Goal: Task Accomplishment & Management: Complete application form

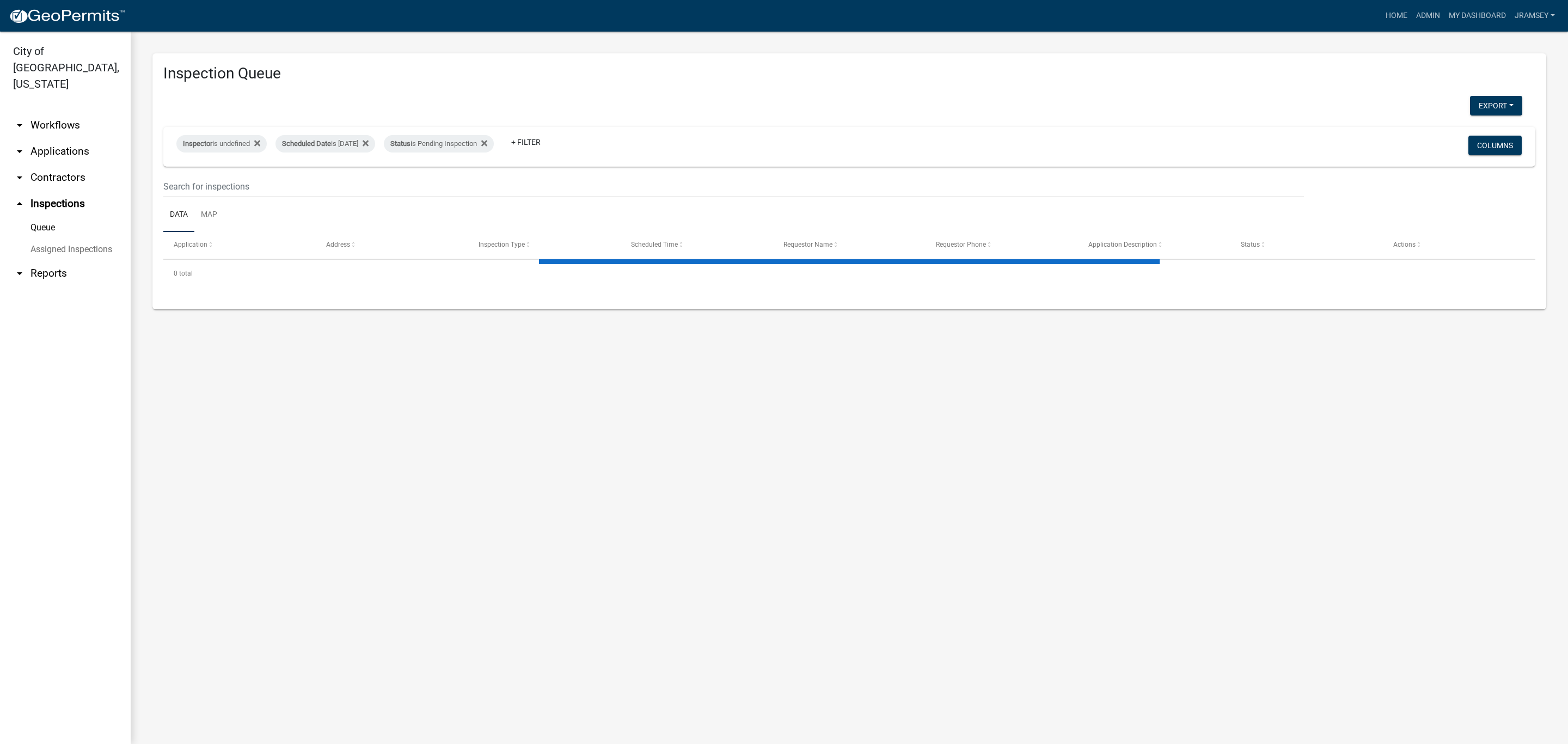
select select "2: 50"
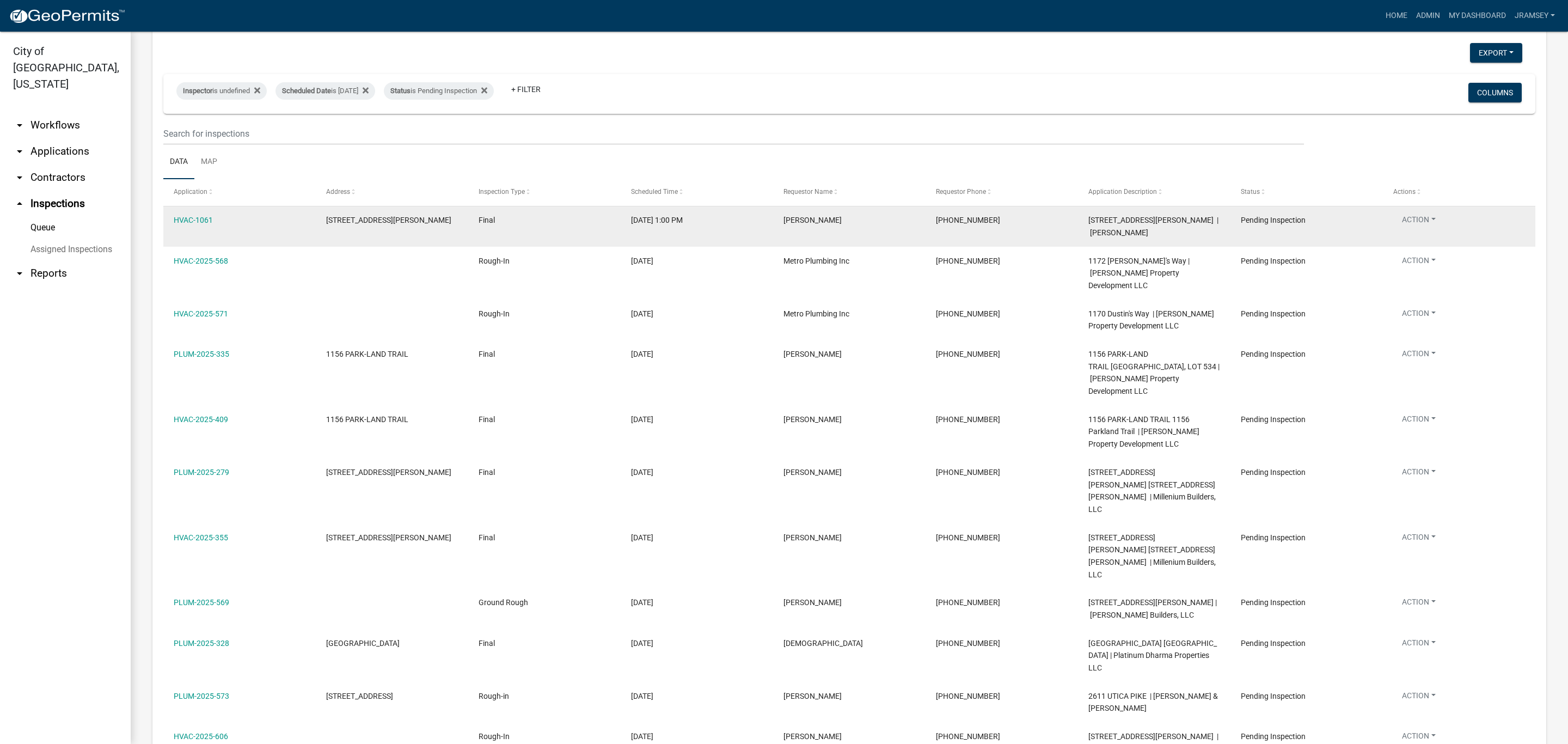
scroll to position [82, 0]
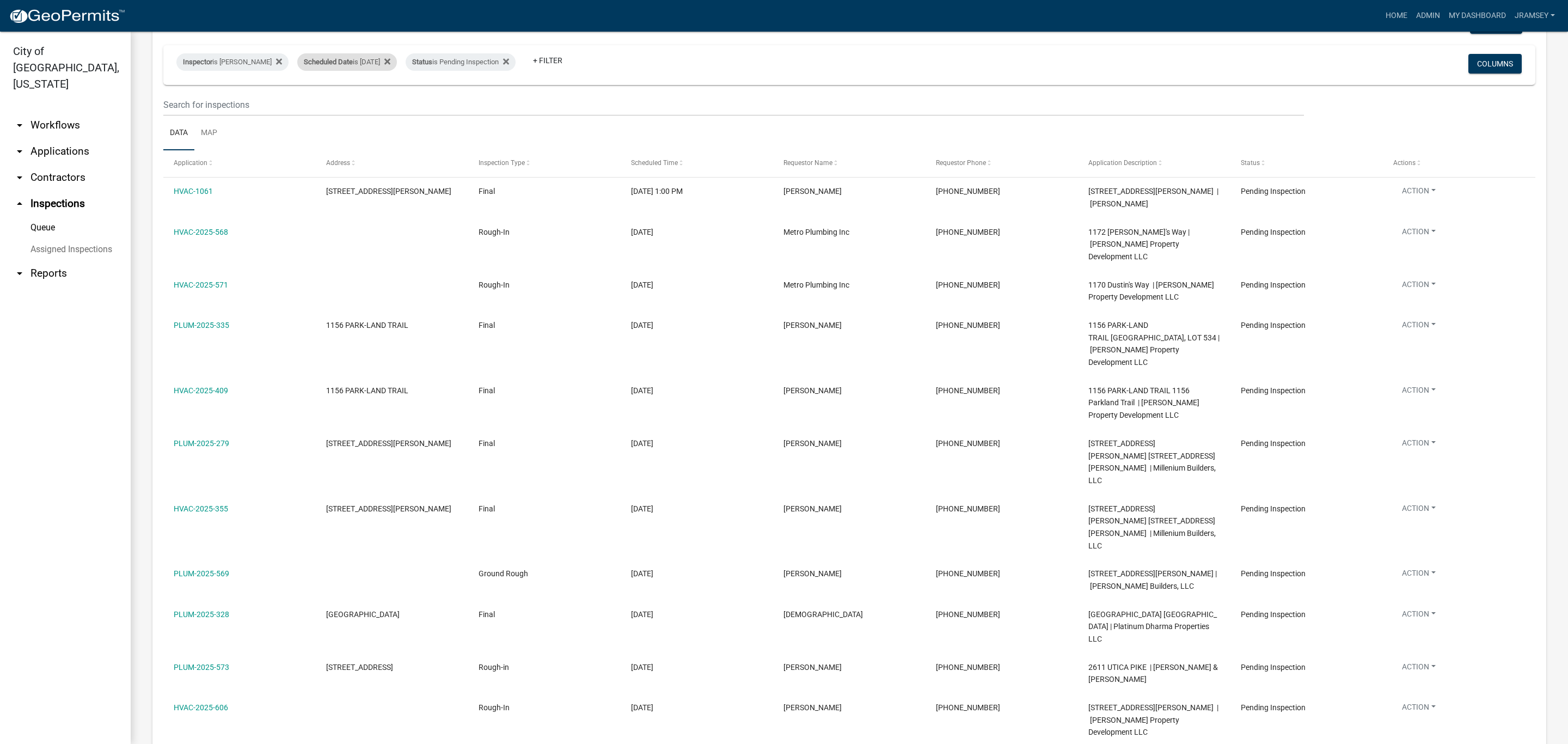
click at [366, 62] on div "Scheduled Date is [DATE]" at bounding box center [347, 62] width 99 height 18
click at [390, 104] on input "[DATE]" at bounding box center [356, 103] width 76 height 23
type input "[DATE]"
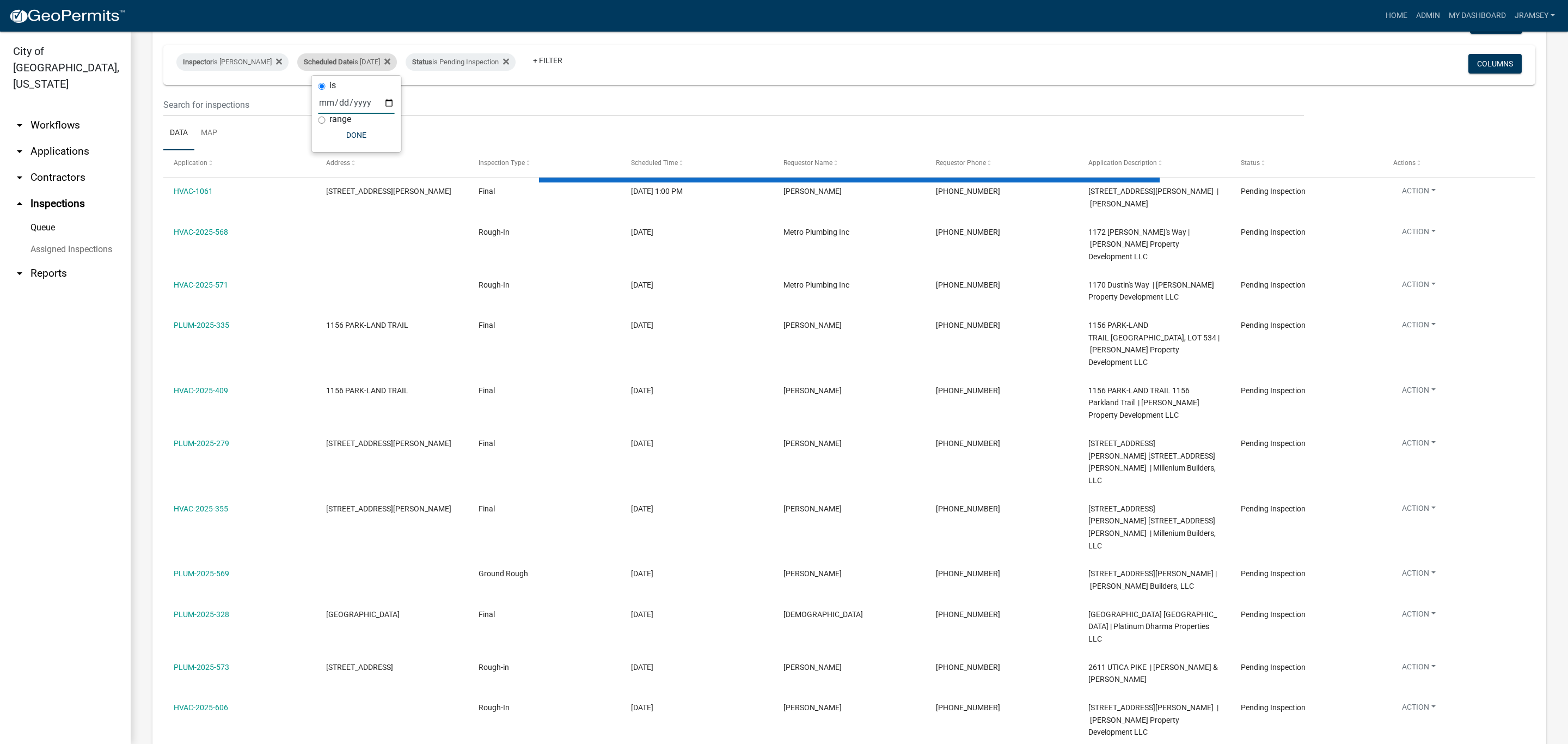
scroll to position [0, 0]
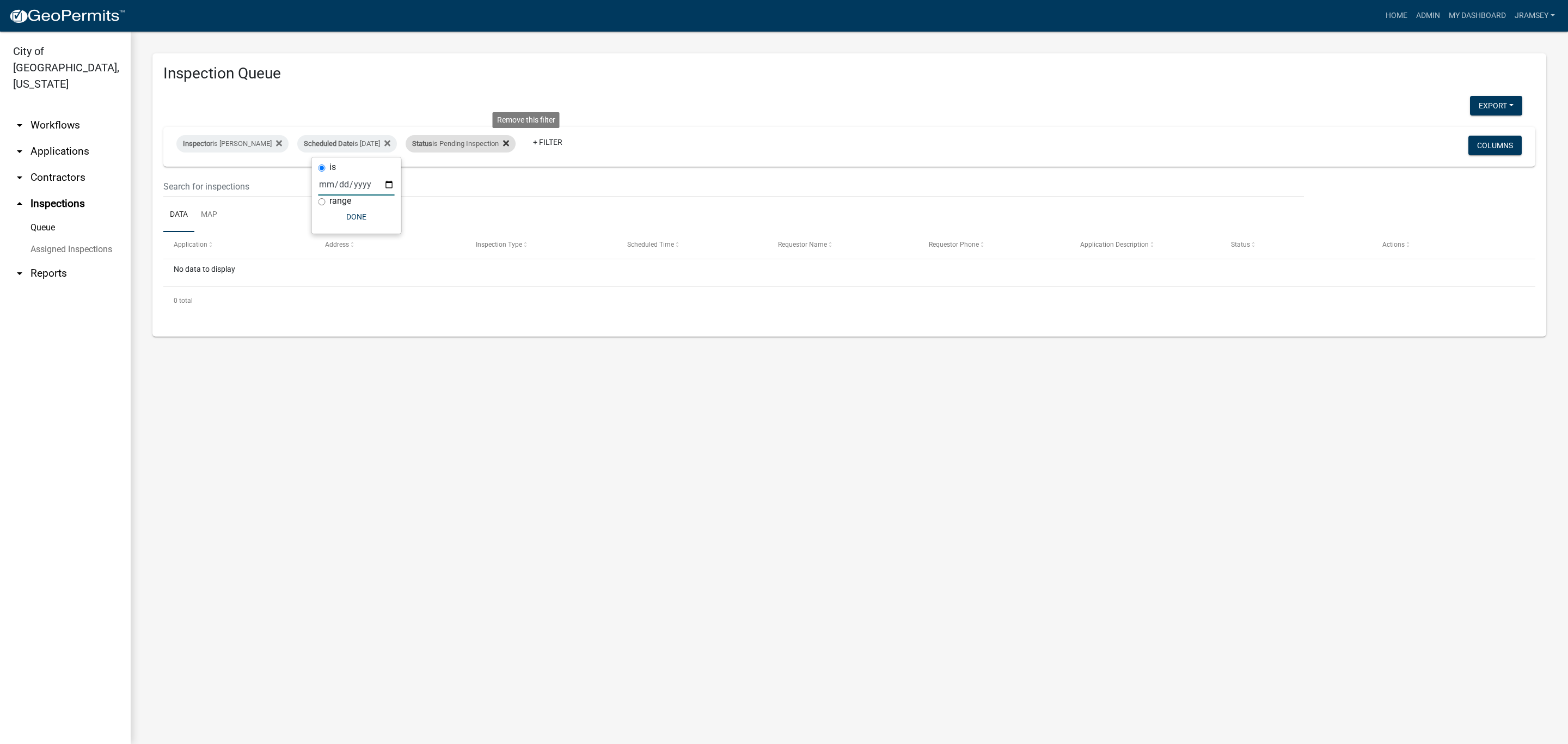
click at [509, 148] on fa-icon at bounding box center [503, 143] width 10 height 18
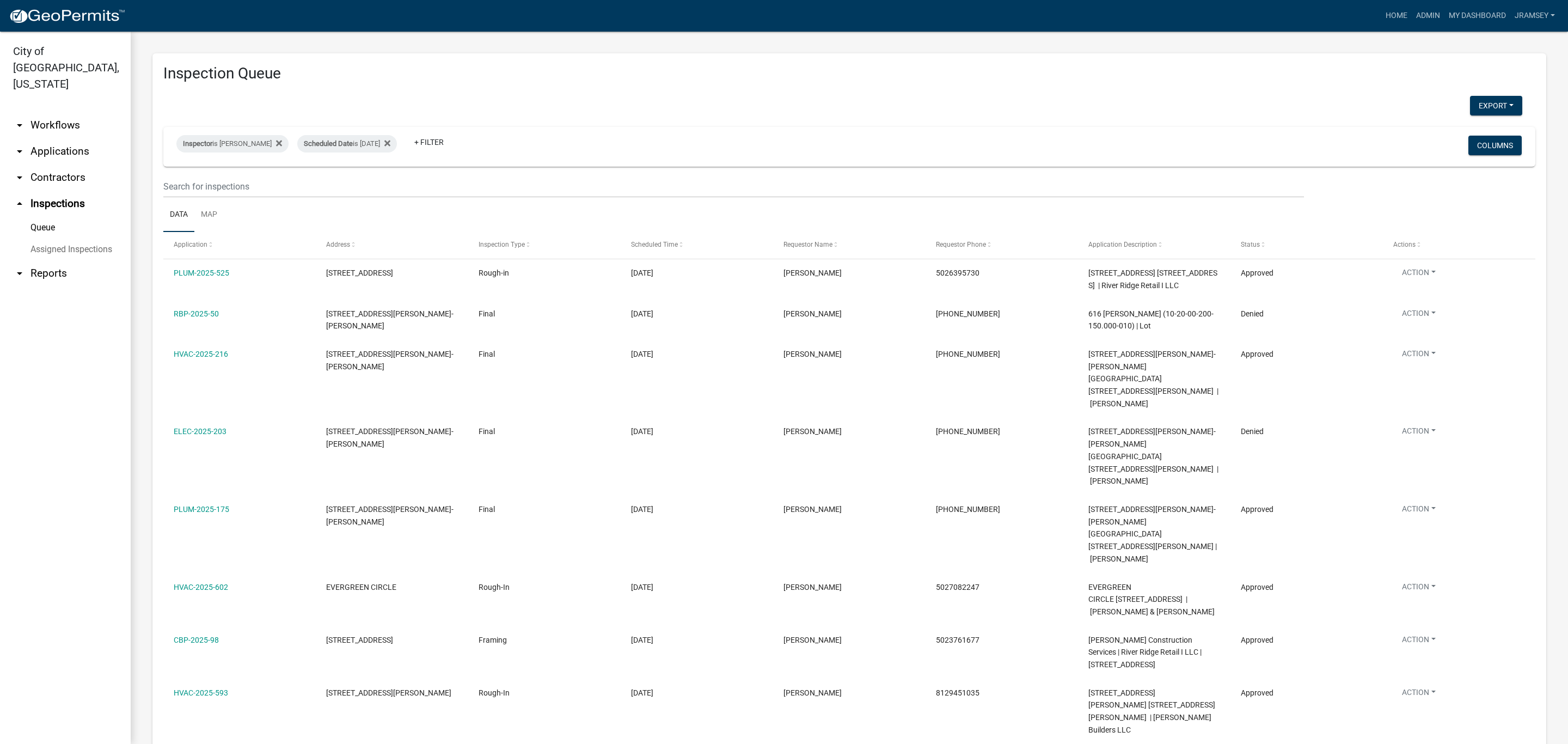
click at [87, 139] on link "arrow_drop_down Applications" at bounding box center [65, 151] width 131 height 26
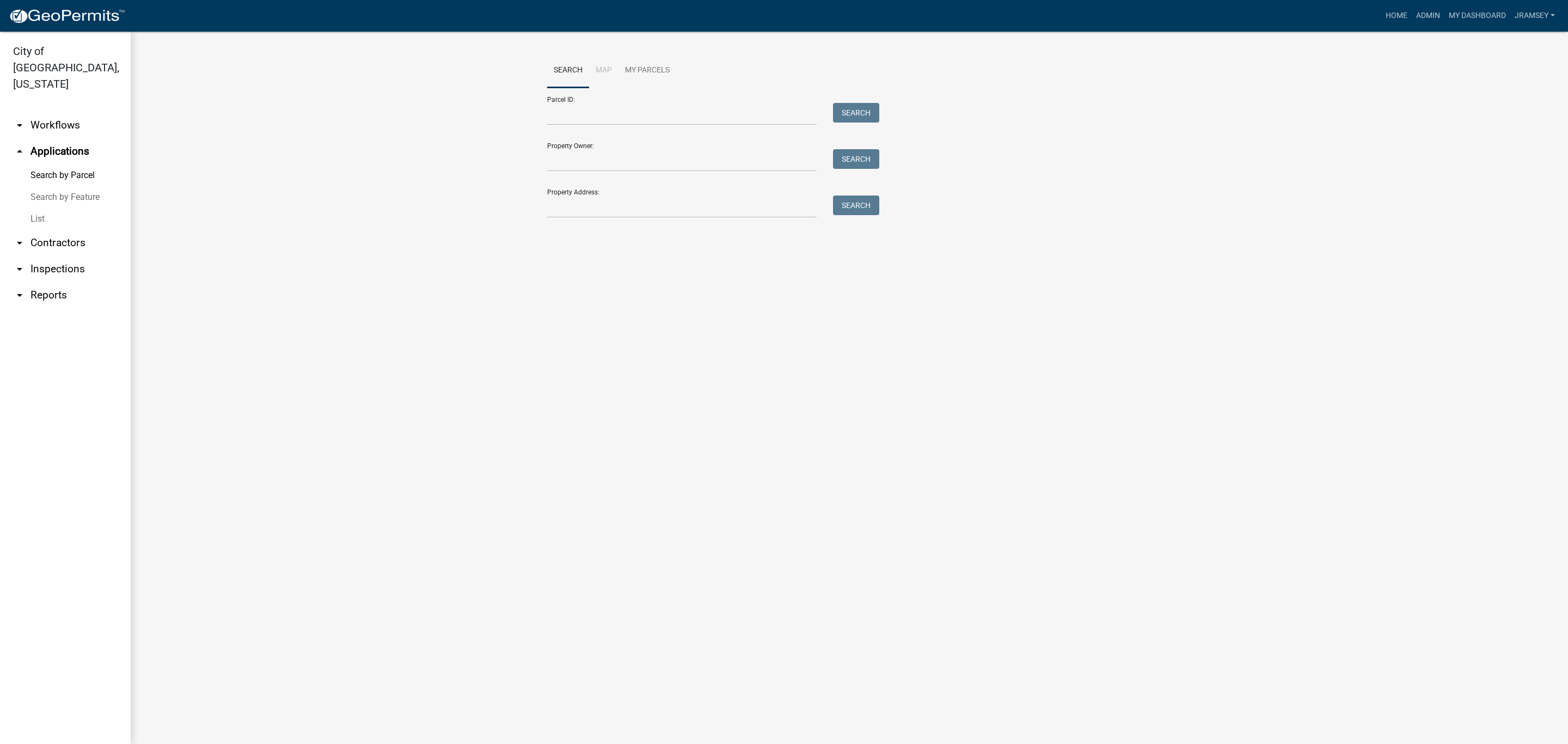
click at [61, 112] on link "arrow_drop_down Workflows" at bounding box center [65, 125] width 131 height 26
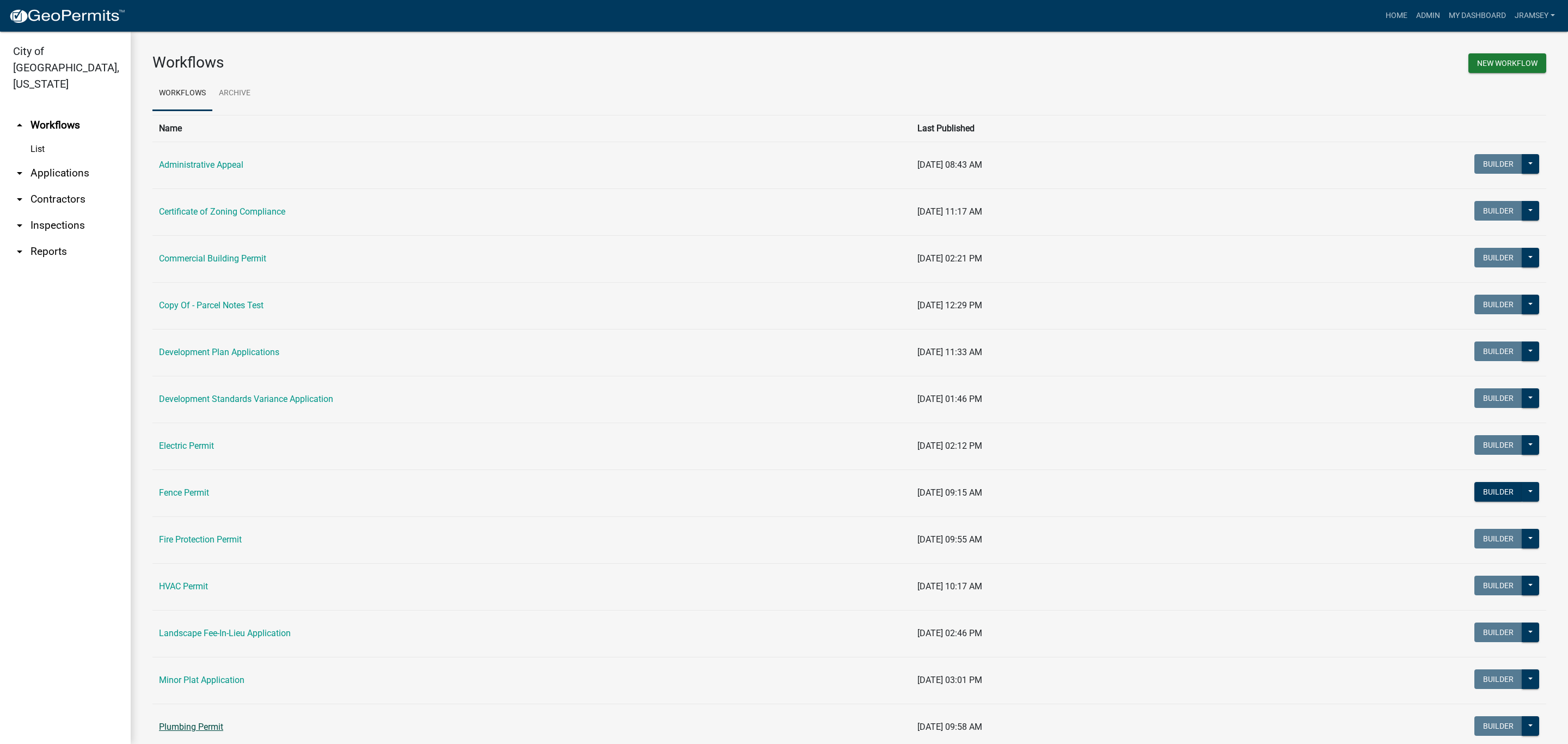
click at [189, 729] on link "Plumbing Permit" at bounding box center [191, 726] width 64 height 10
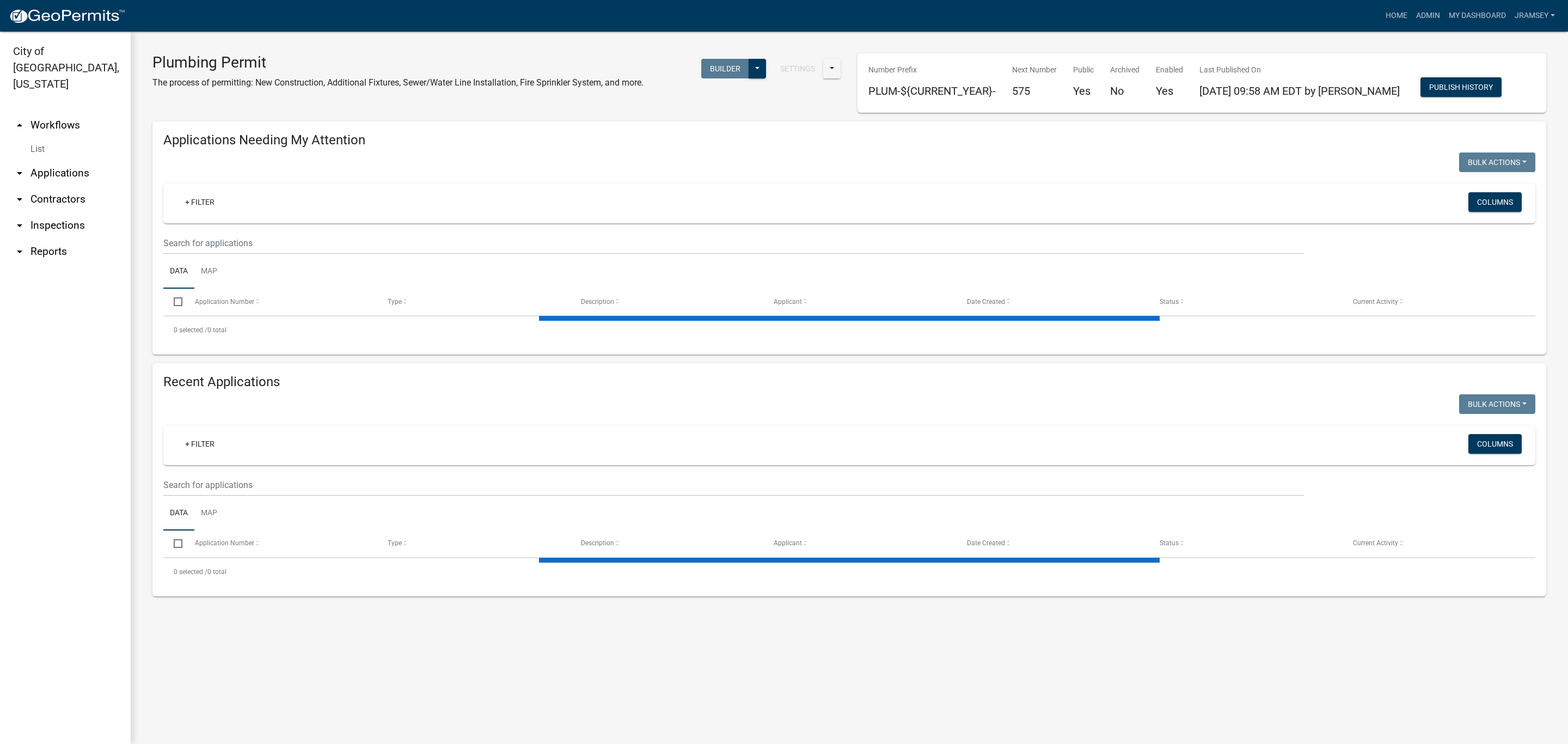
select select "1: 25"
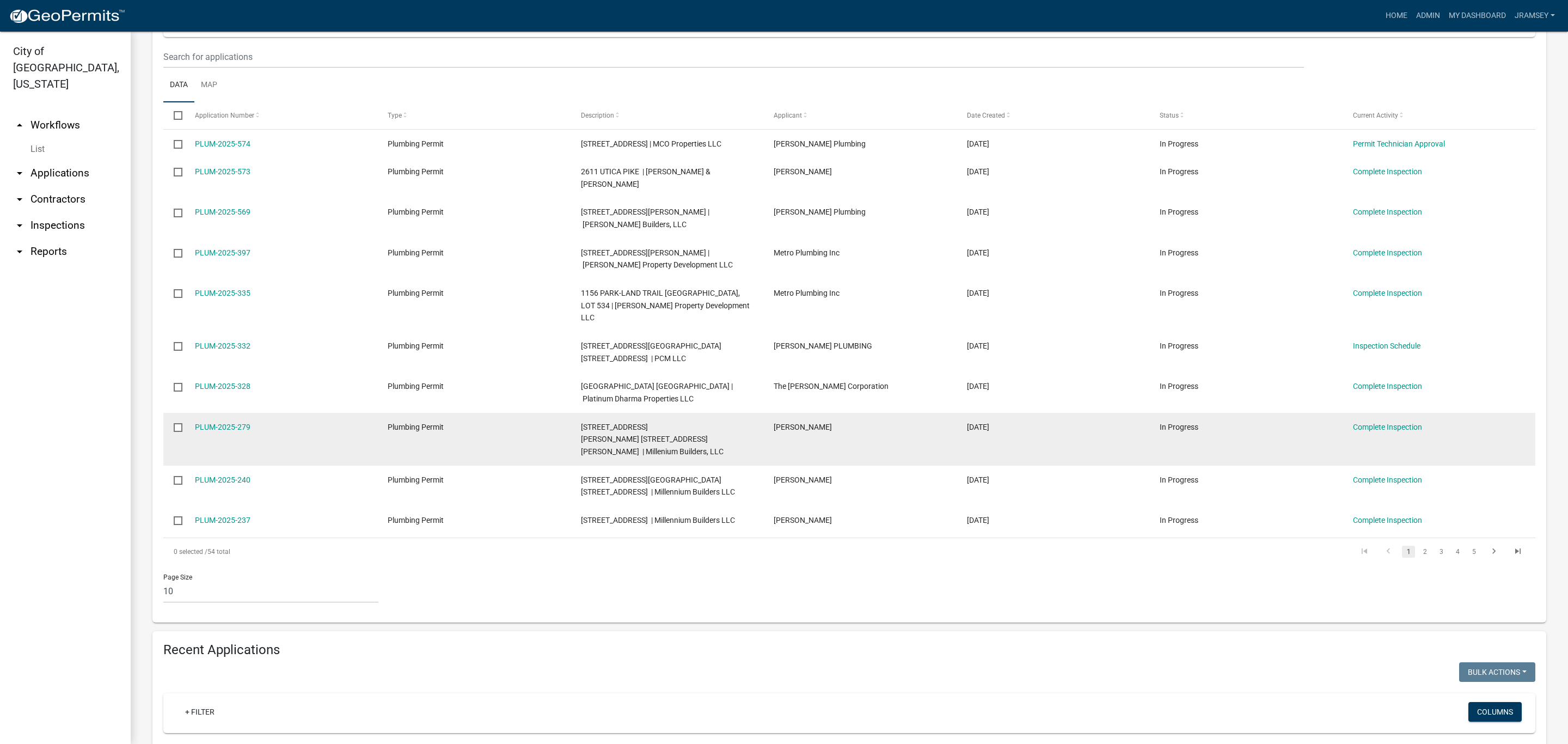
scroll to position [245, 0]
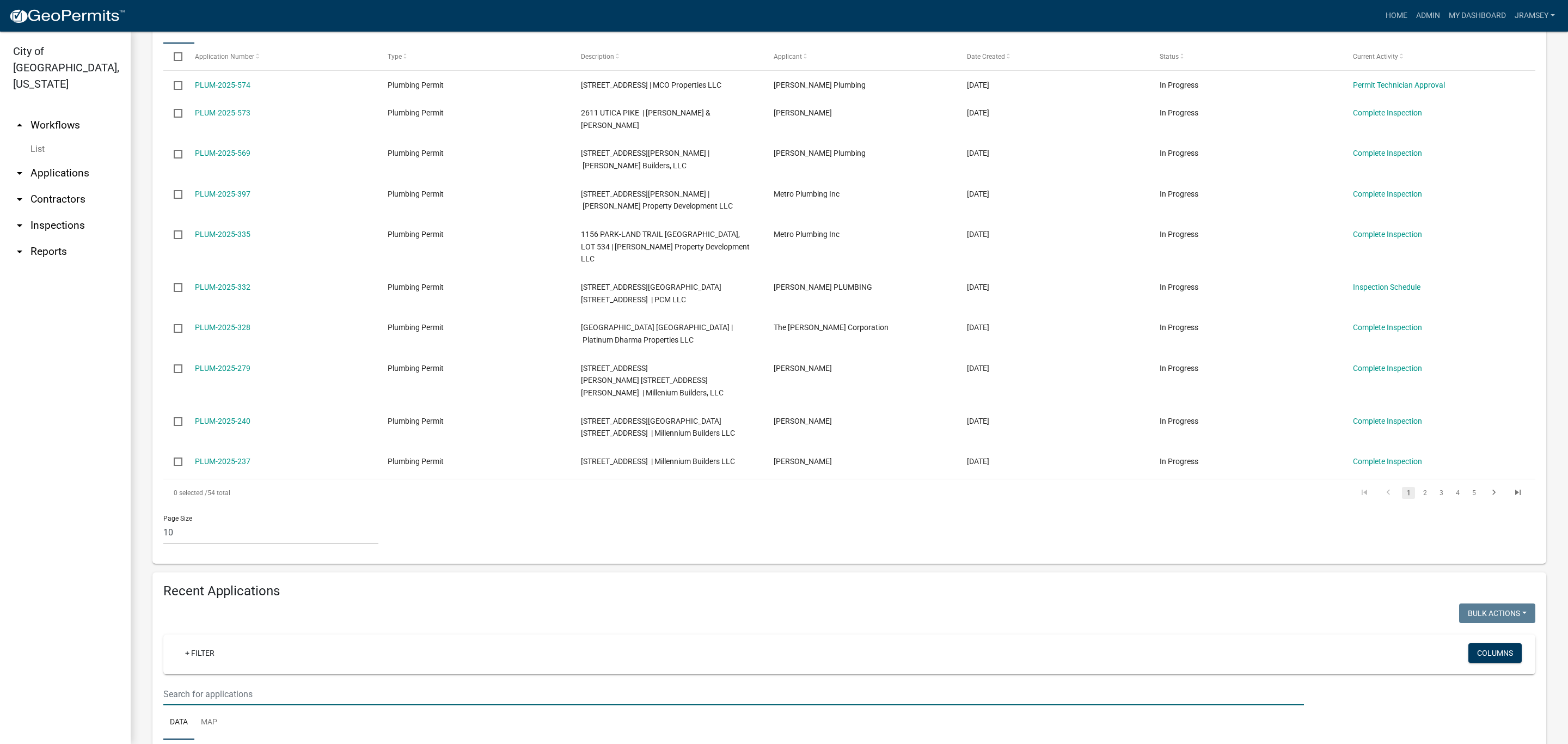
click at [210, 683] on input "text" at bounding box center [733, 694] width 1140 height 23
type input "[PERSON_NAME]"
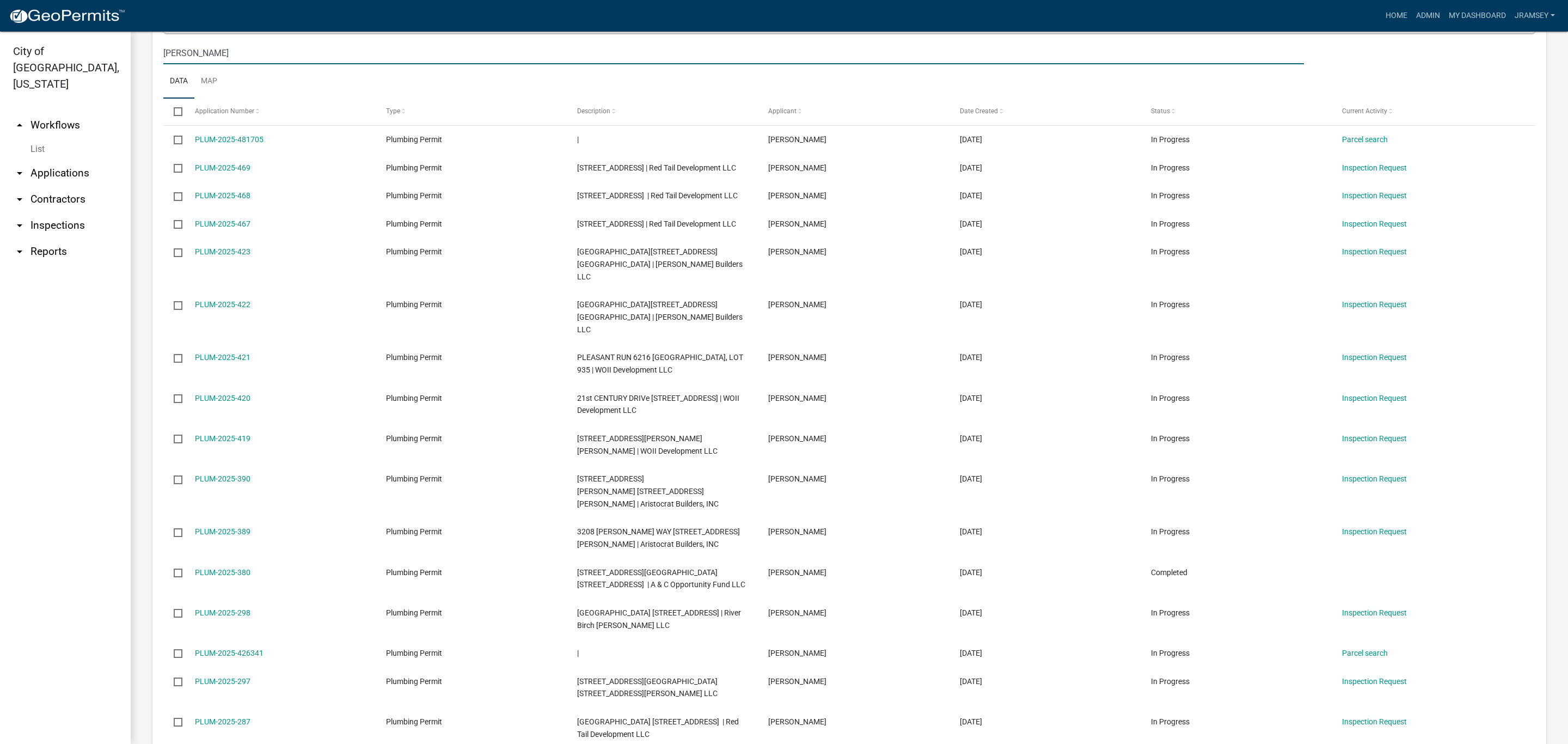
scroll to position [912, 0]
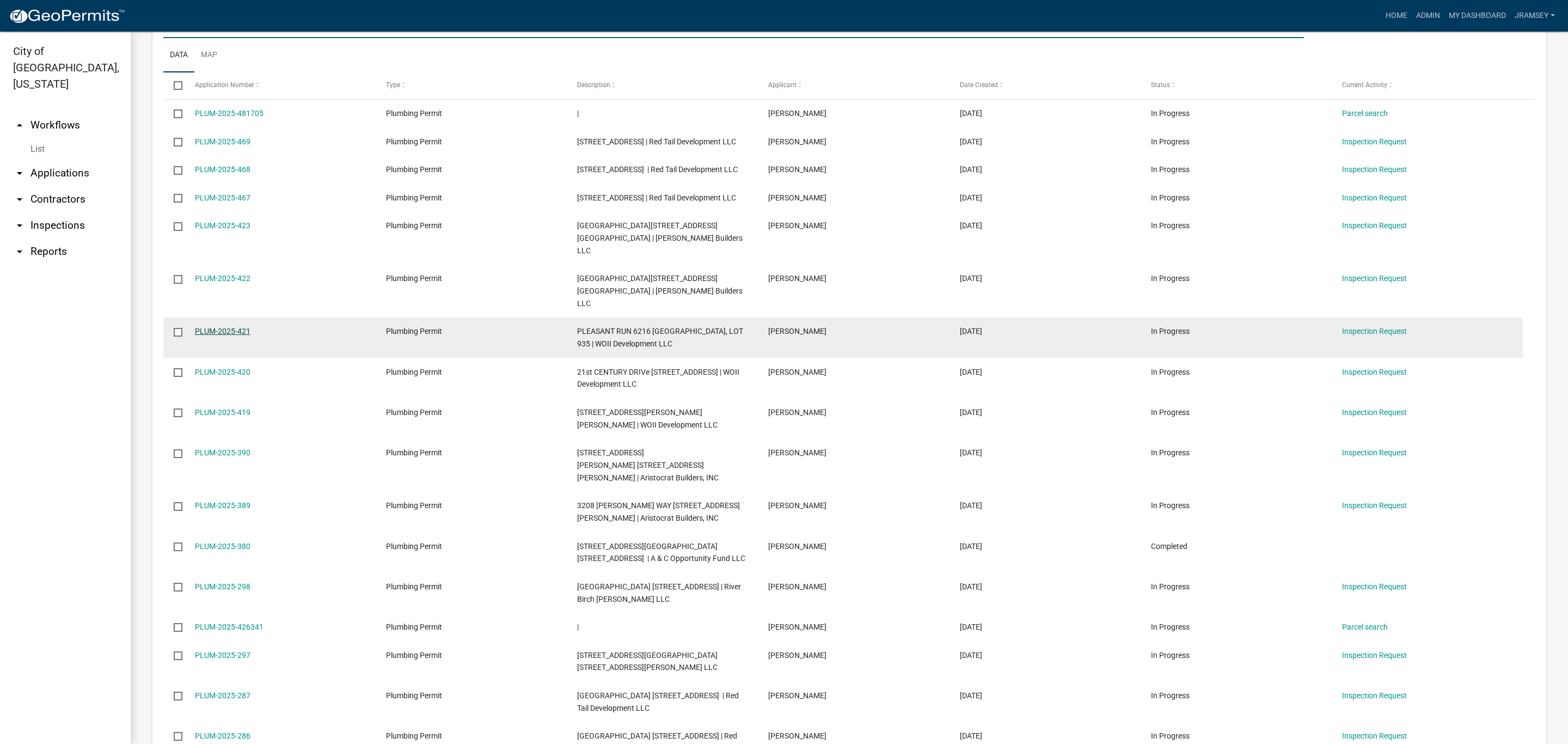
click at [220, 327] on link "PLUM-2025-421" at bounding box center [222, 331] width 56 height 9
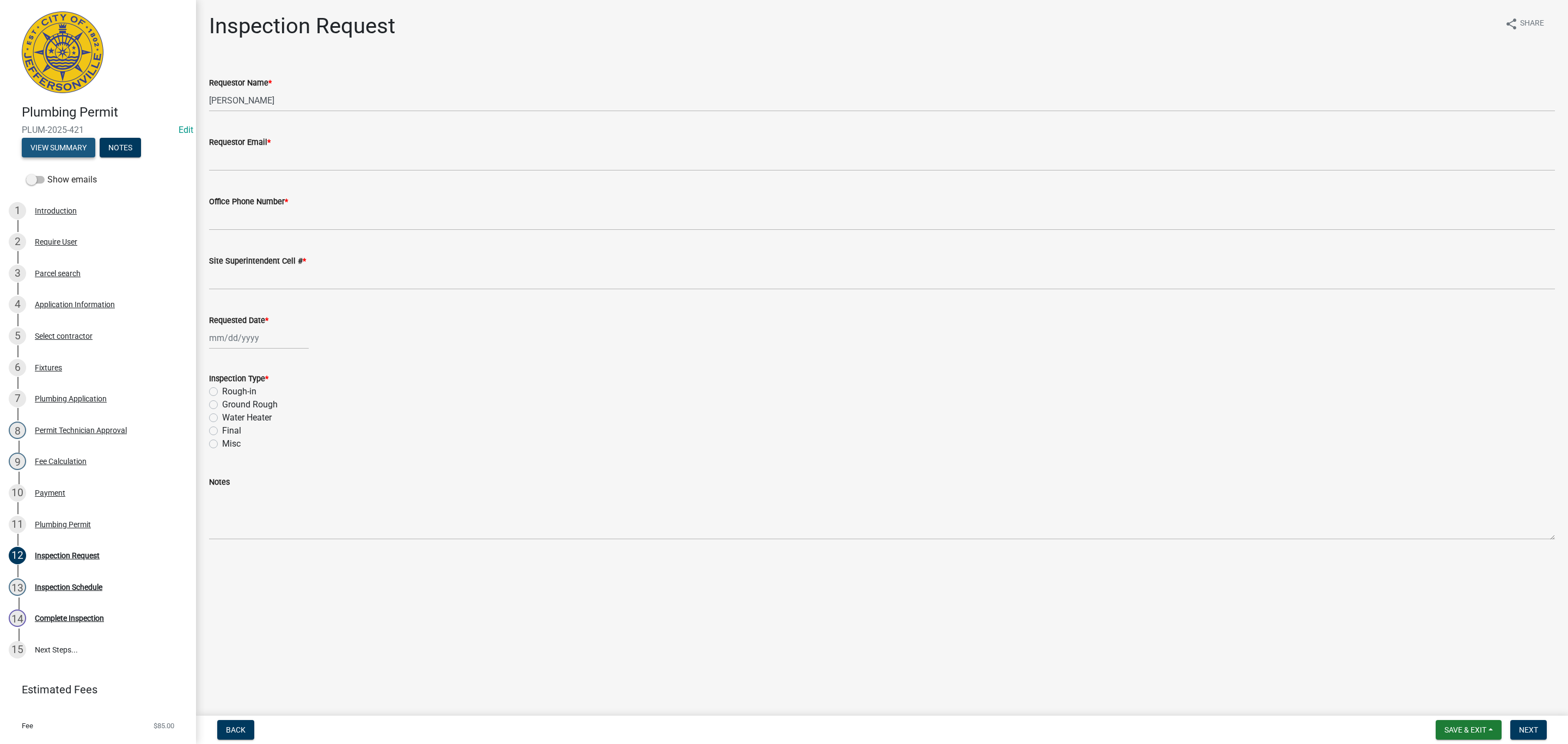
click at [54, 150] on button "View Summary" at bounding box center [59, 148] width 73 height 20
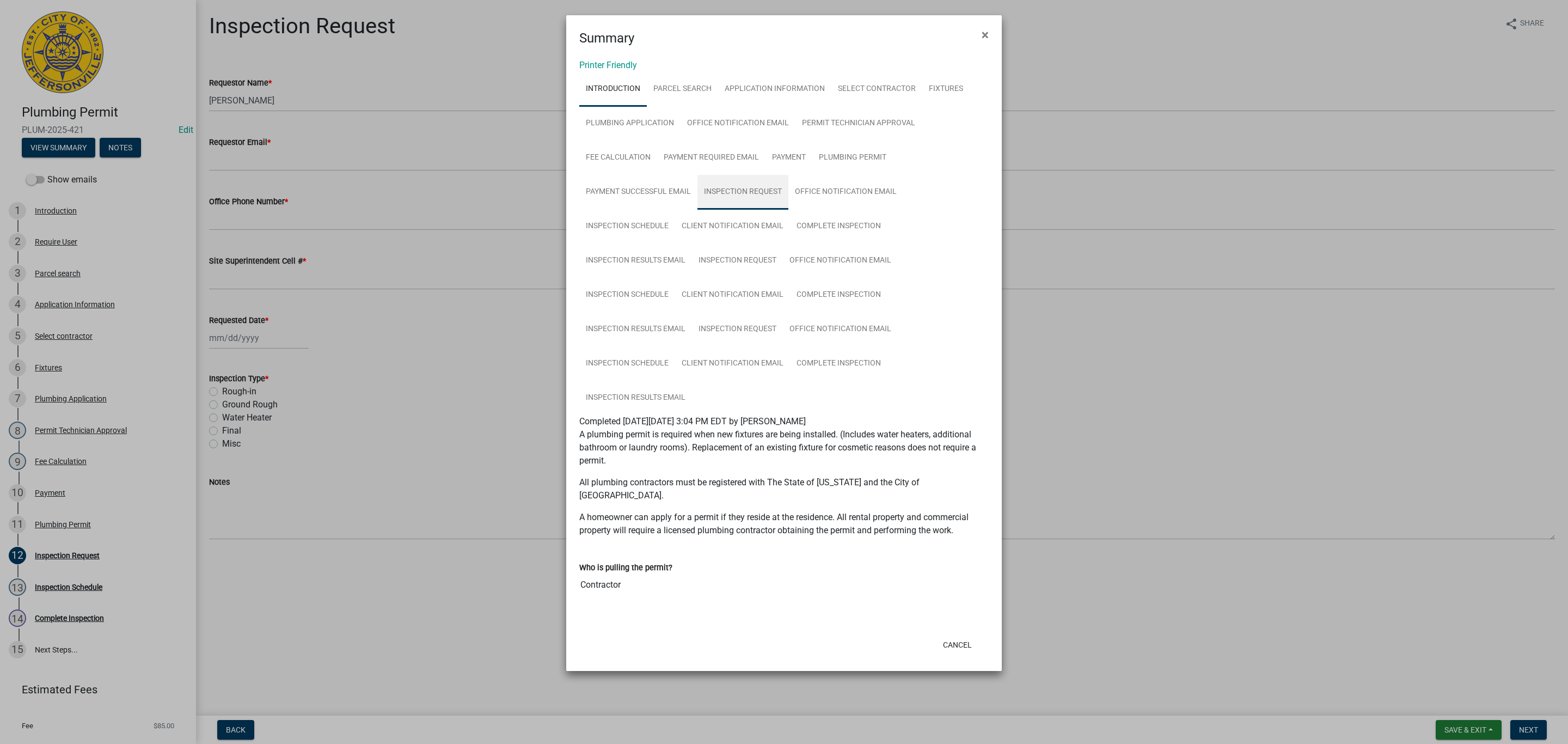
click at [746, 193] on link "Inspection Request" at bounding box center [743, 192] width 91 height 35
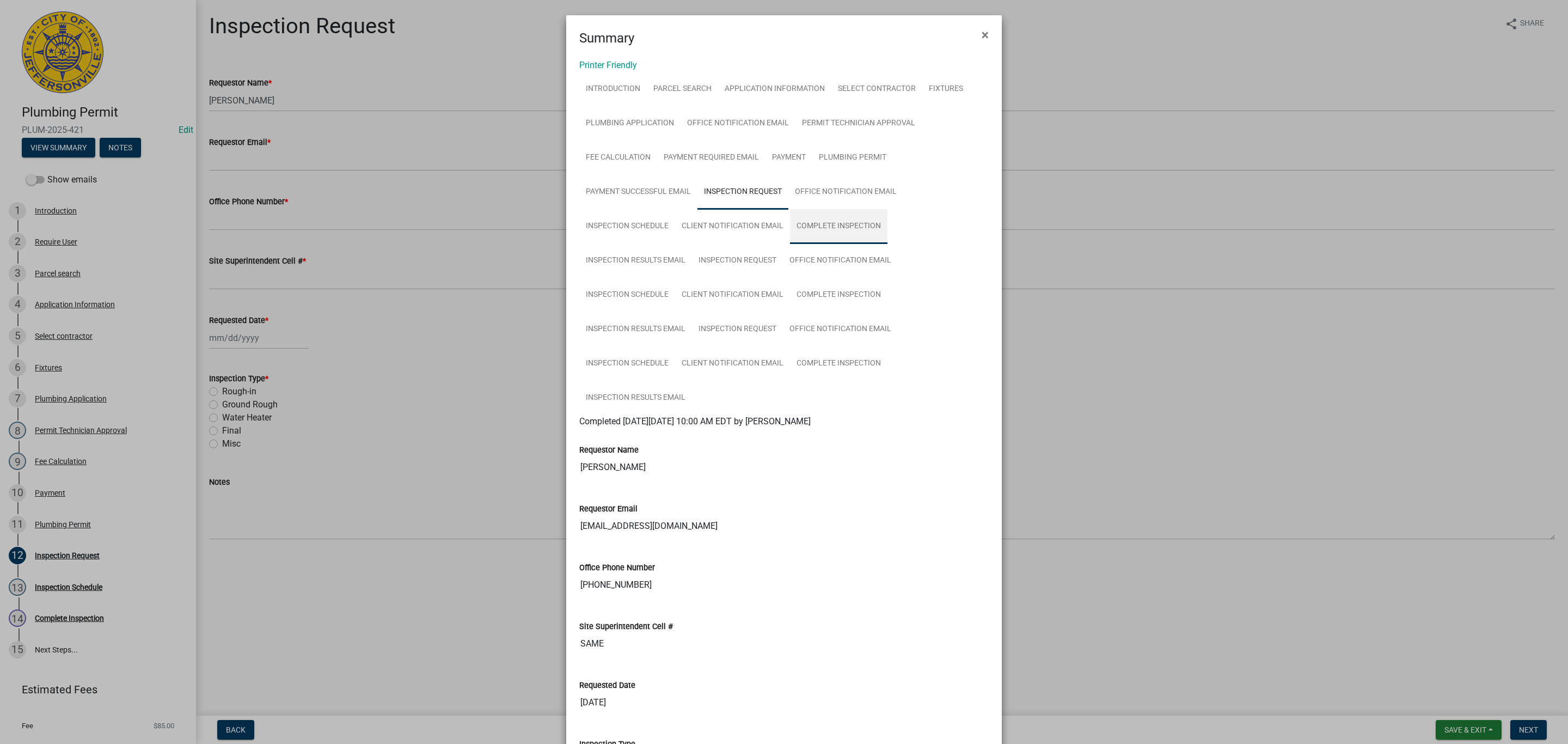
click at [790, 237] on link "Complete Inspection" at bounding box center [839, 226] width 98 height 35
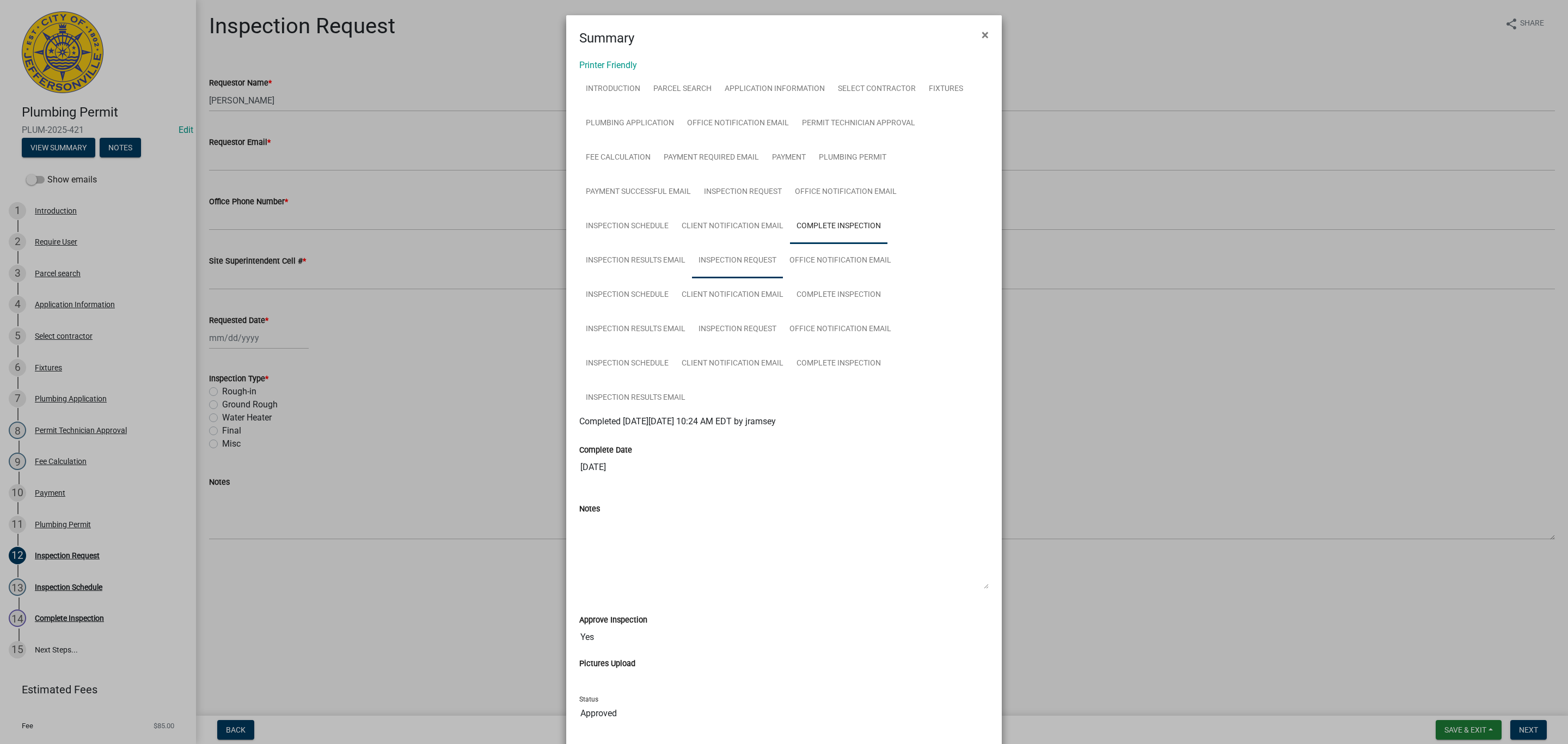
click at [746, 255] on link "Inspection Request" at bounding box center [737, 261] width 91 height 35
click at [982, 33] on span "×" at bounding box center [985, 35] width 7 height 15
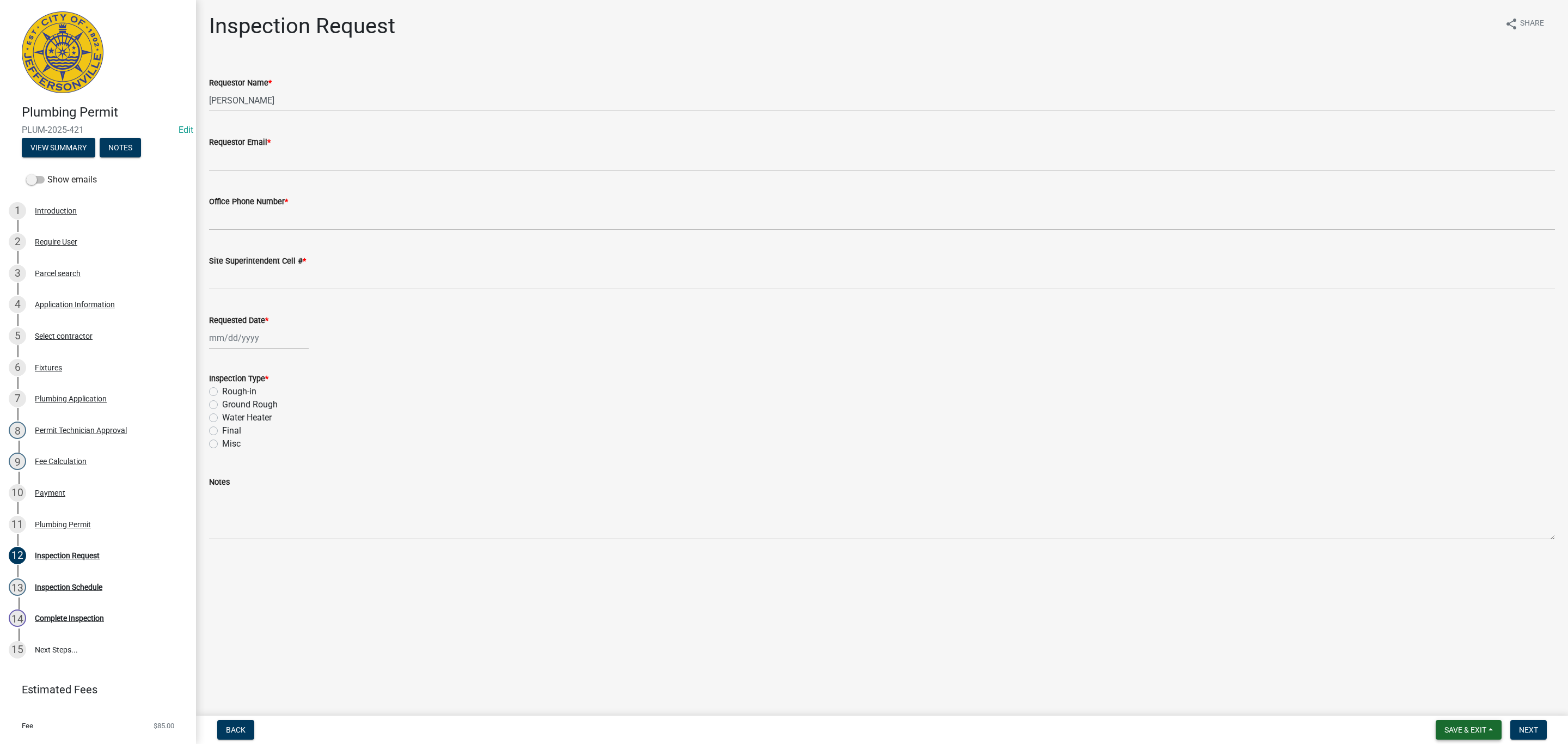
click at [1456, 727] on span "Save & Exit" at bounding box center [1465, 730] width 42 height 9
click at [1451, 705] on button "Save & Exit" at bounding box center [1458, 702] width 87 height 26
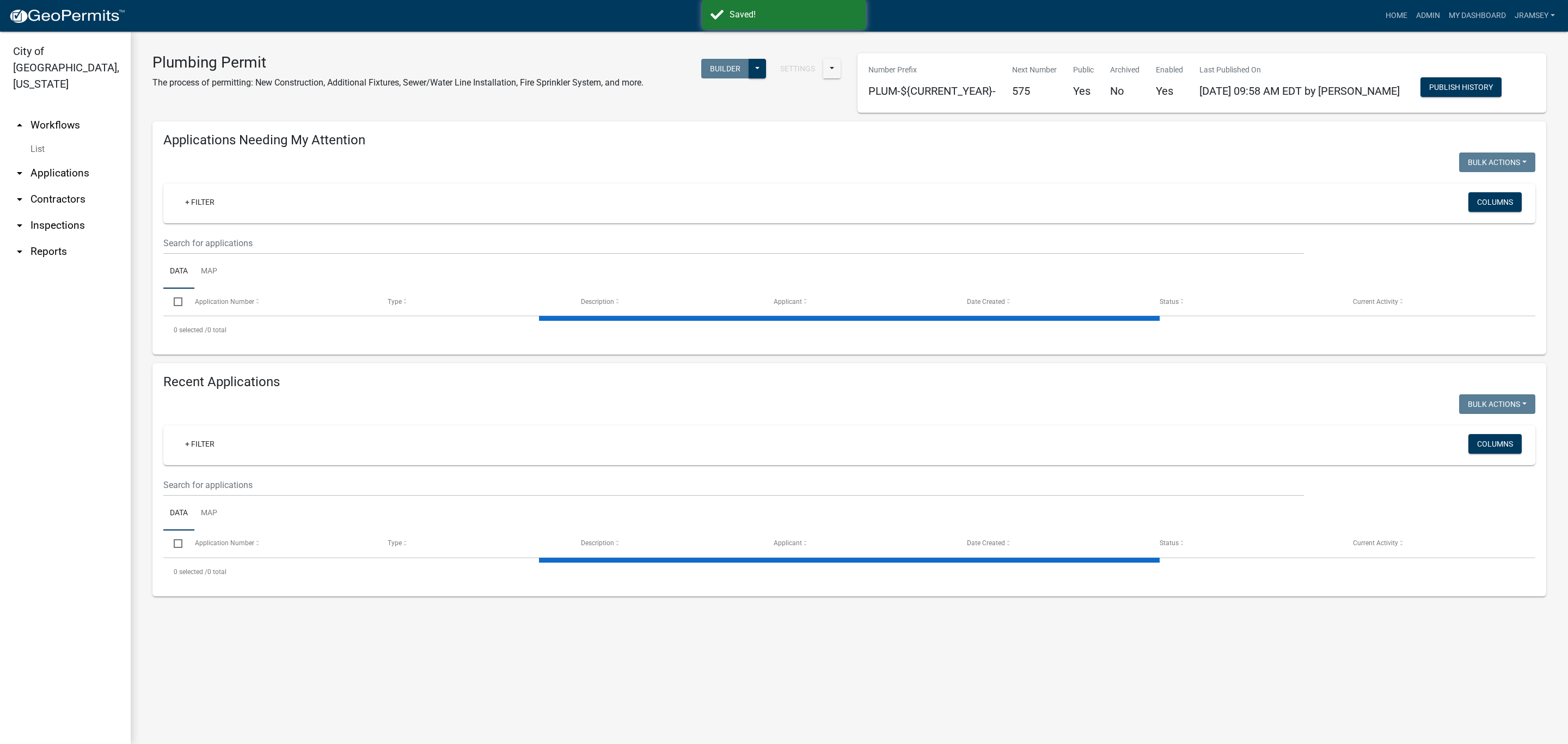
select select "1: 25"
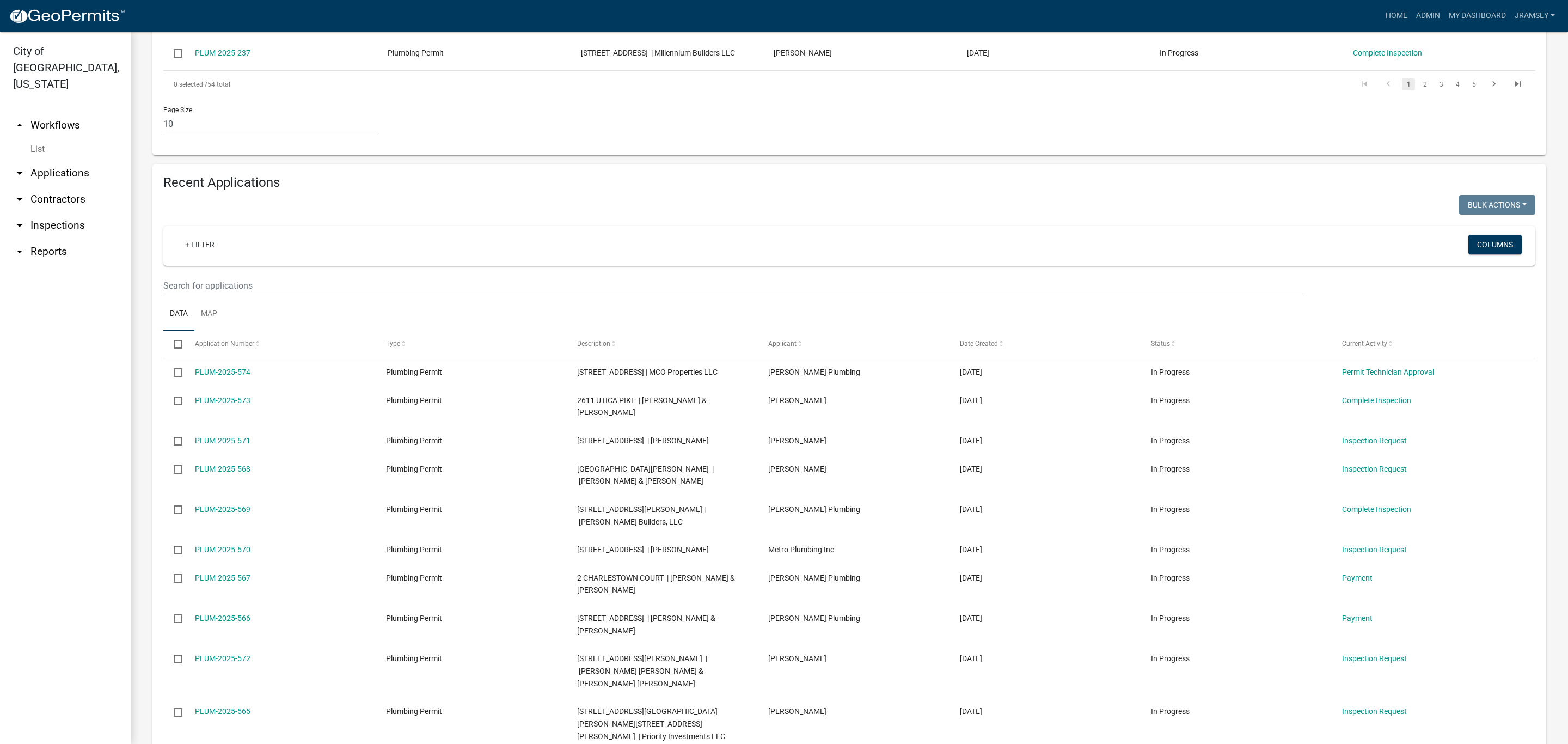
scroll to position [700, 0]
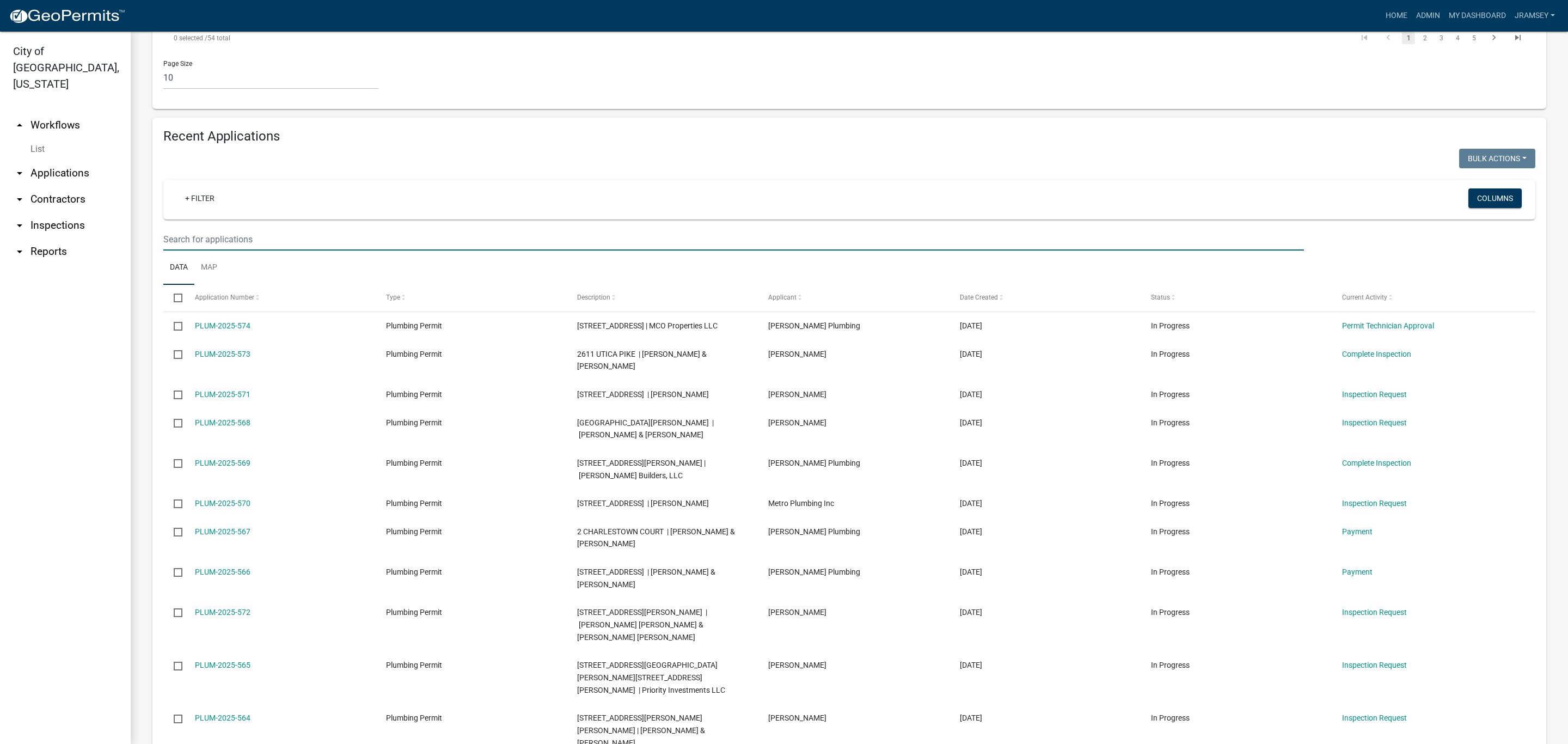
click at [170, 228] on input "text" at bounding box center [733, 239] width 1140 height 23
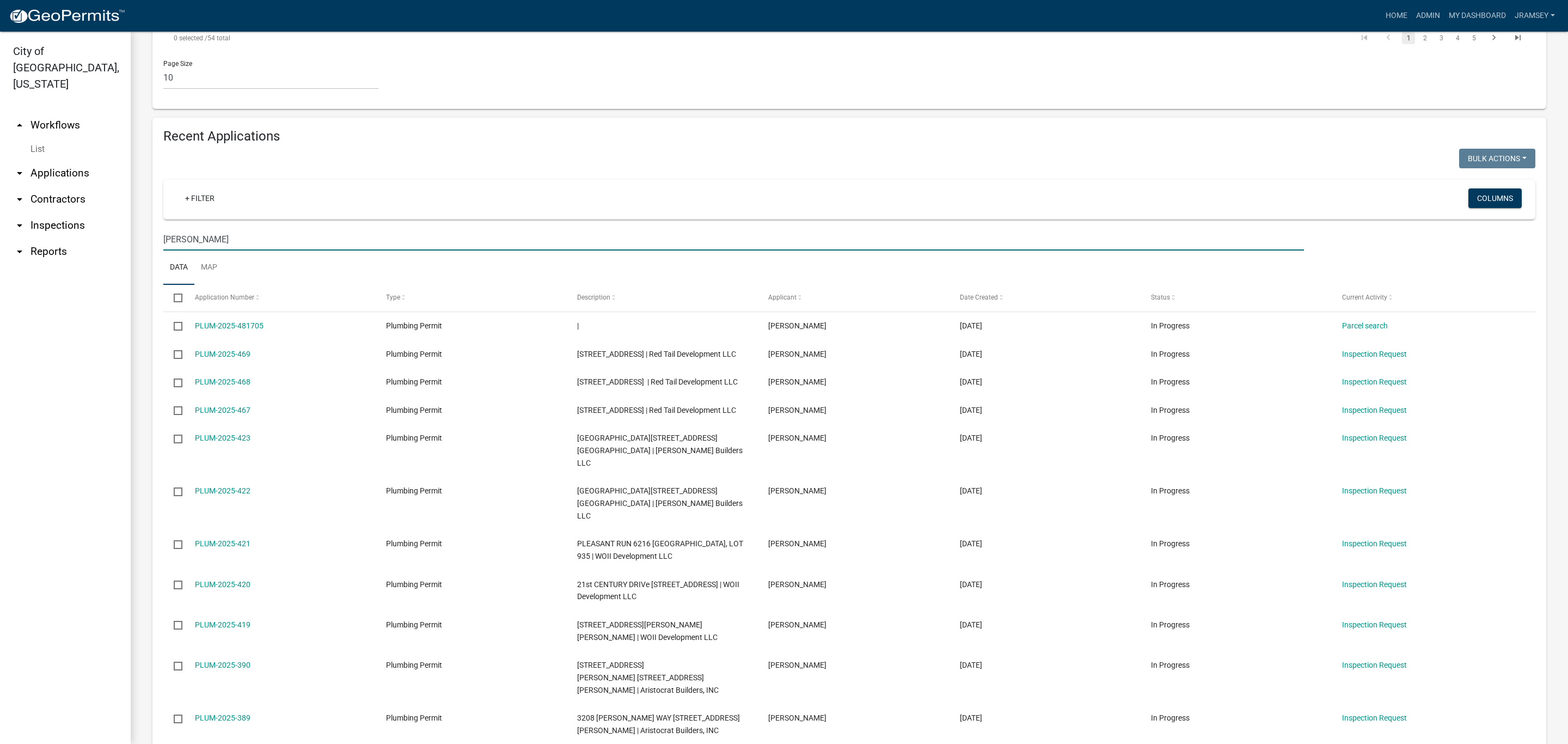
drag, startPoint x: 232, startPoint y: 216, endPoint x: 133, endPoint y: 215, distance: 99.0
click at [133, 215] on div "Plumbing Permit The process of permitting: New Construction, Additional Fixture…" at bounding box center [849, 333] width 1437 height 2002
type input "pleasant run"
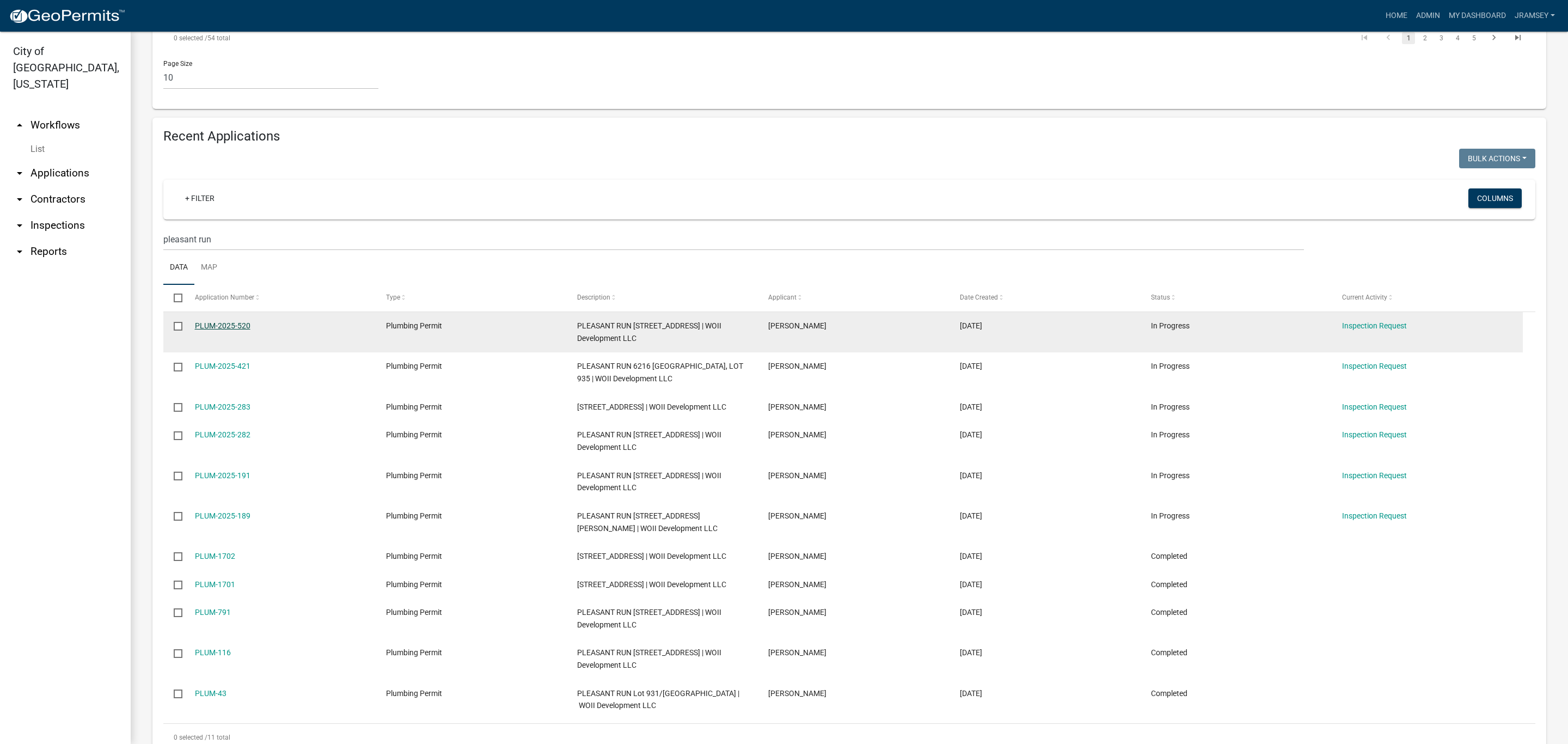
click at [230, 321] on link "PLUM-2025-520" at bounding box center [222, 325] width 56 height 9
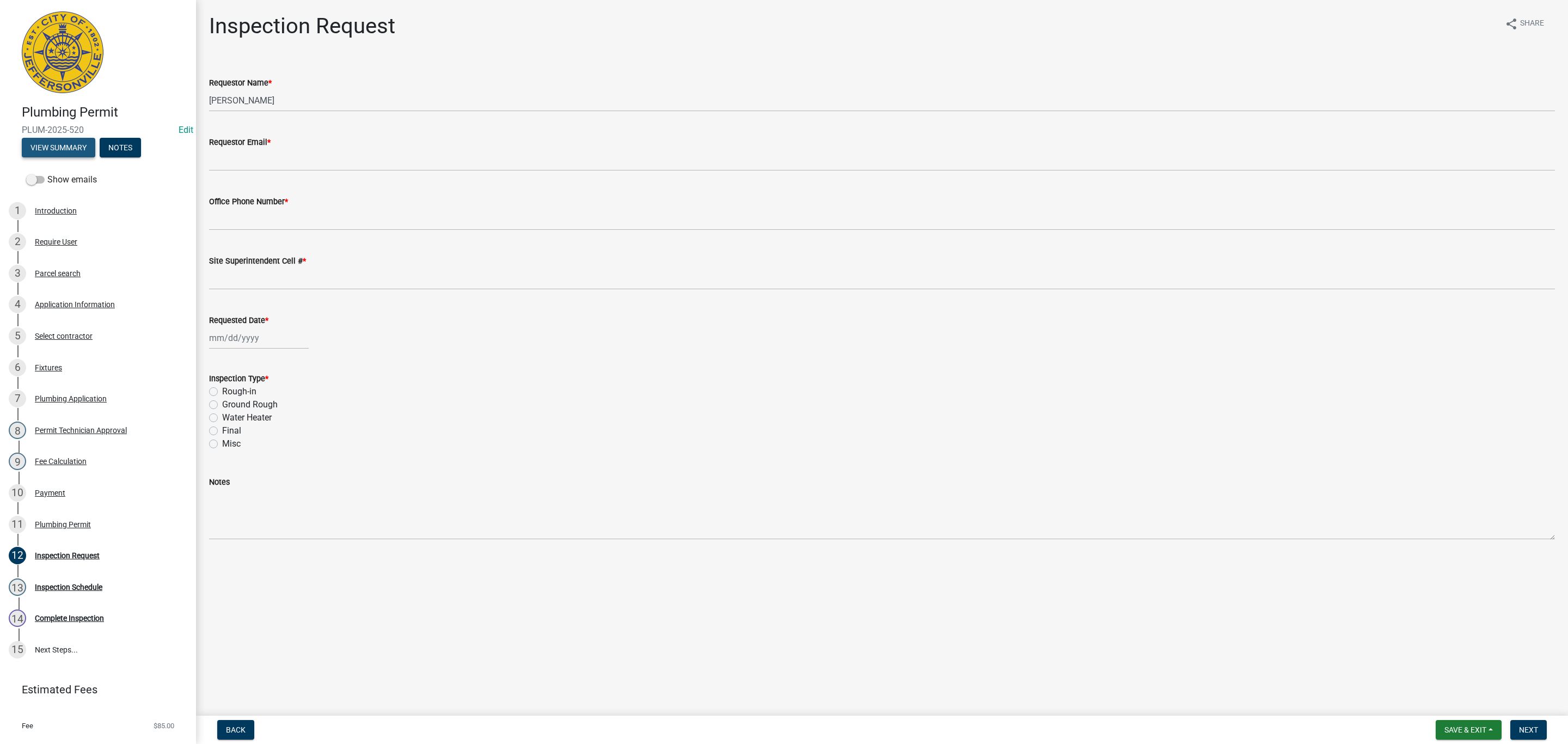
click at [74, 144] on button "View Summary" at bounding box center [59, 148] width 73 height 20
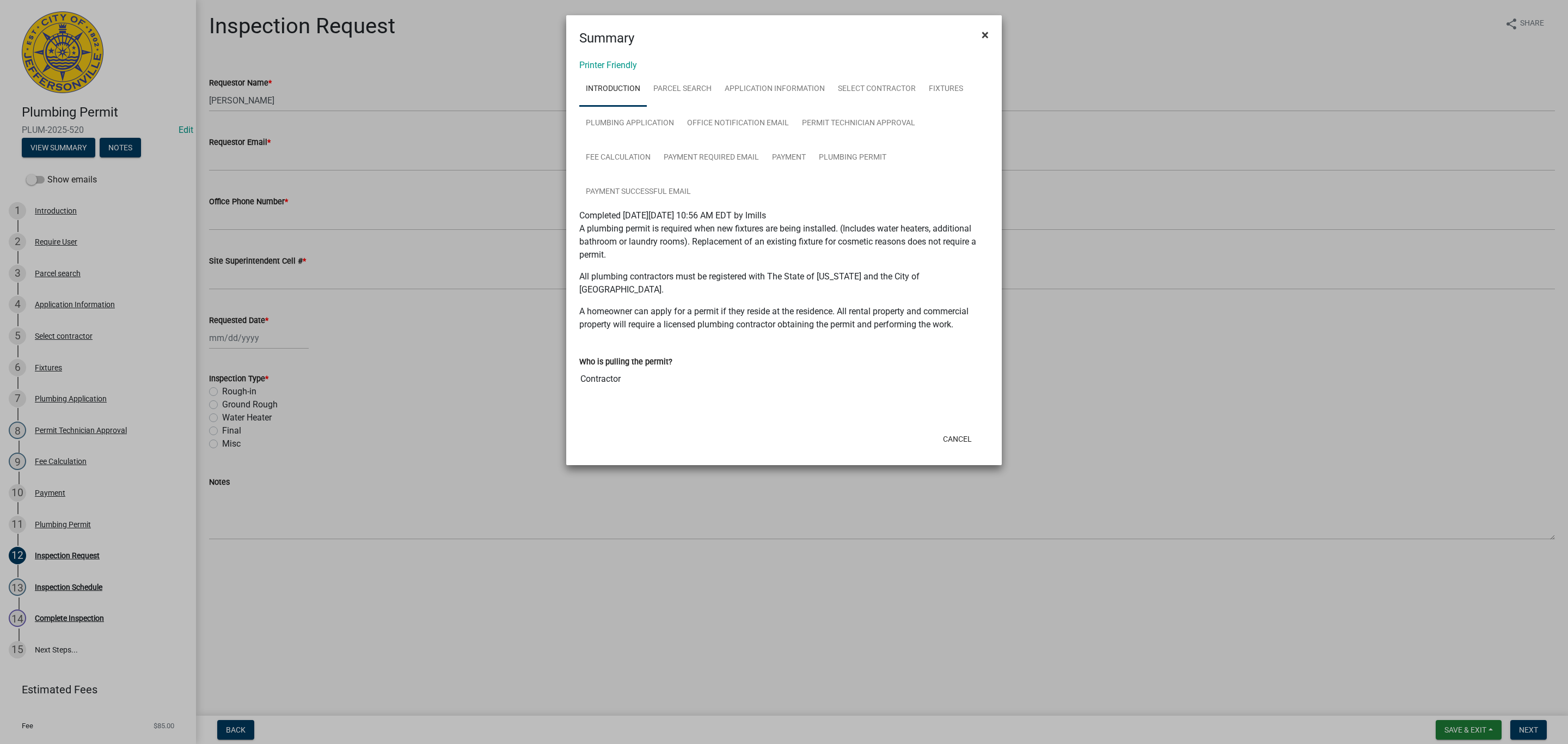
click at [985, 38] on span "×" at bounding box center [985, 35] width 7 height 15
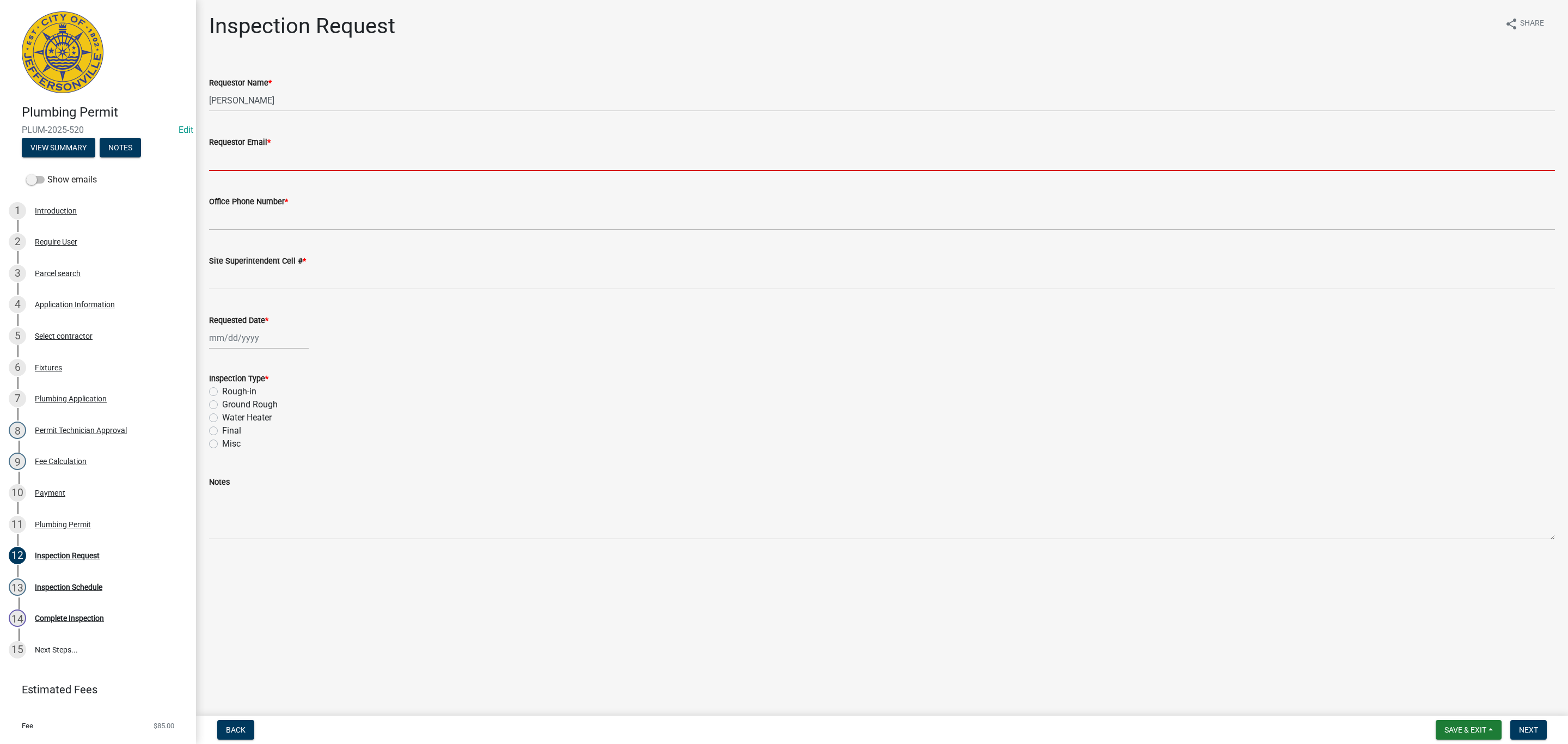
click at [309, 170] on input "Requestor Email *" at bounding box center [882, 160] width 1346 height 23
type input "[EMAIL_ADDRESS][DOMAIN_NAME]"
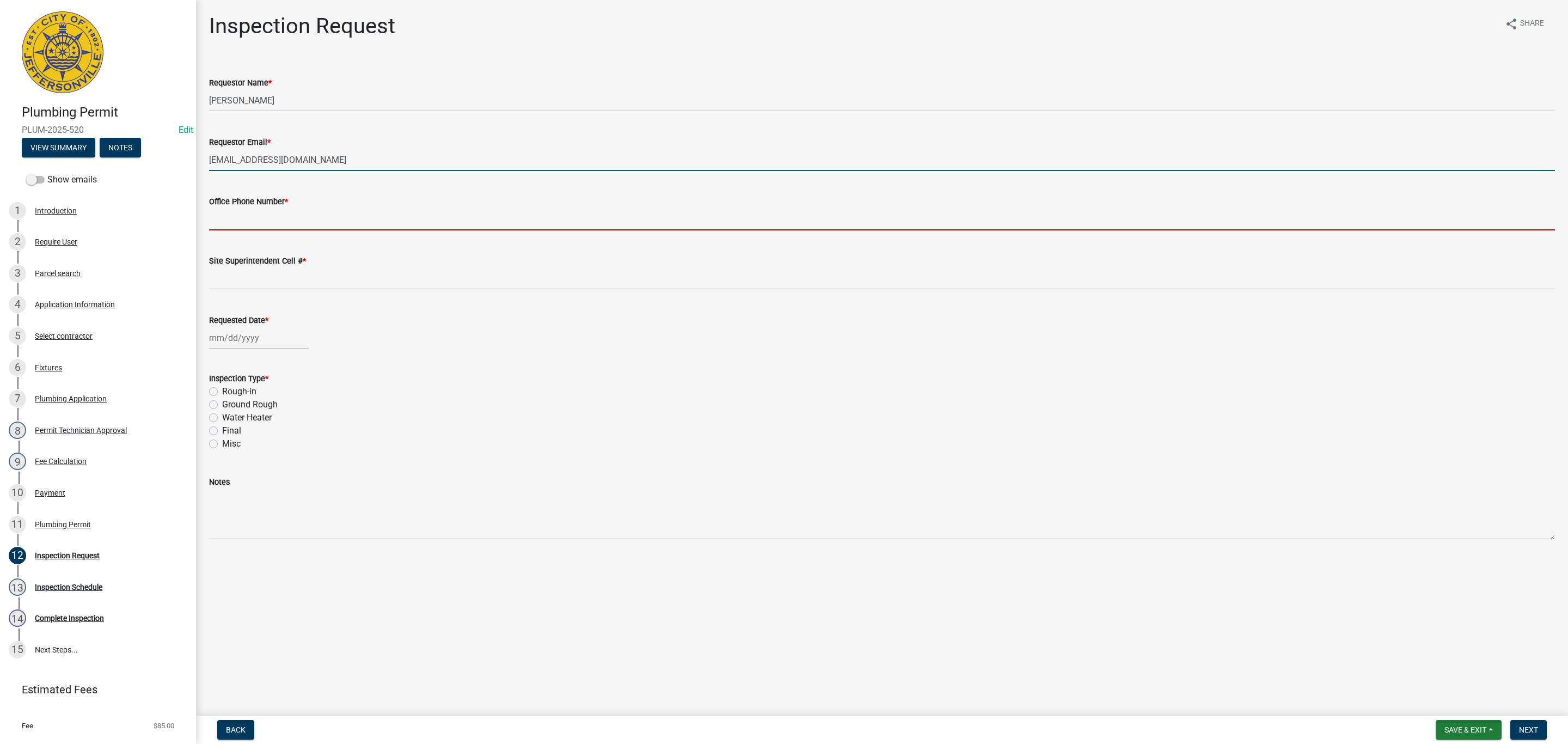
click at [295, 215] on input "Office Phone Number *" at bounding box center [882, 219] width 1346 height 23
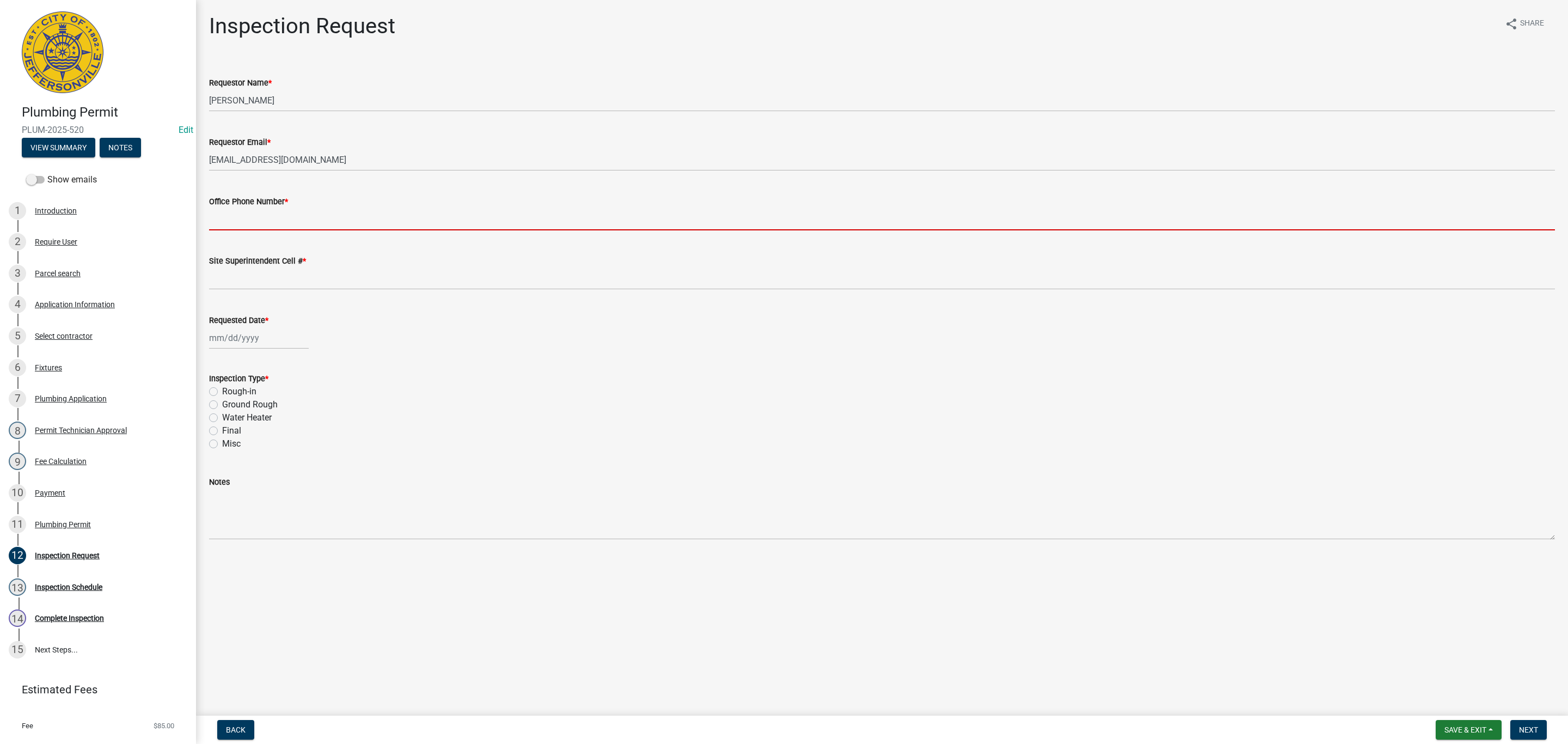
type input "0000000000"
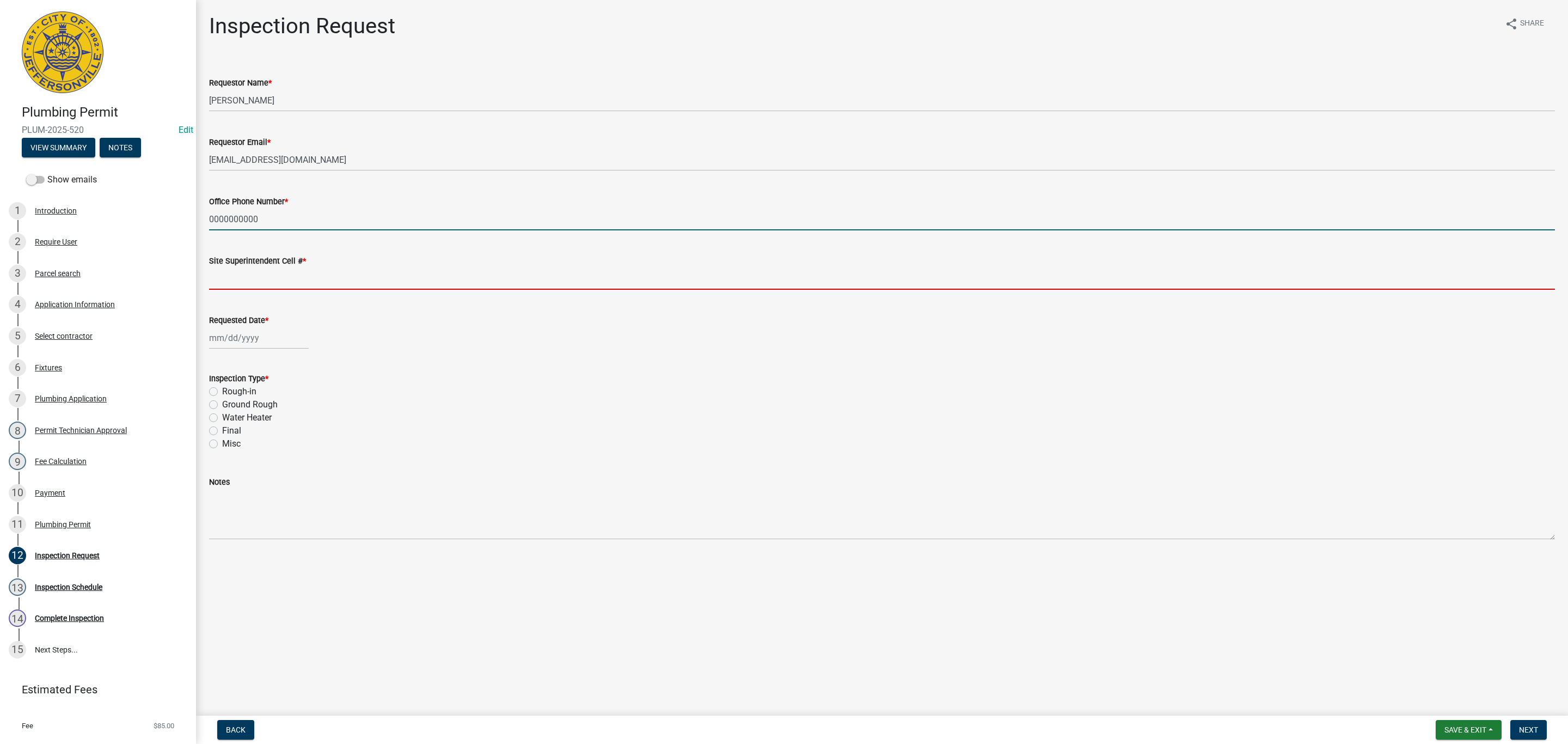
click at [283, 278] on input "Site Superintendent Cell # *" at bounding box center [882, 278] width 1346 height 23
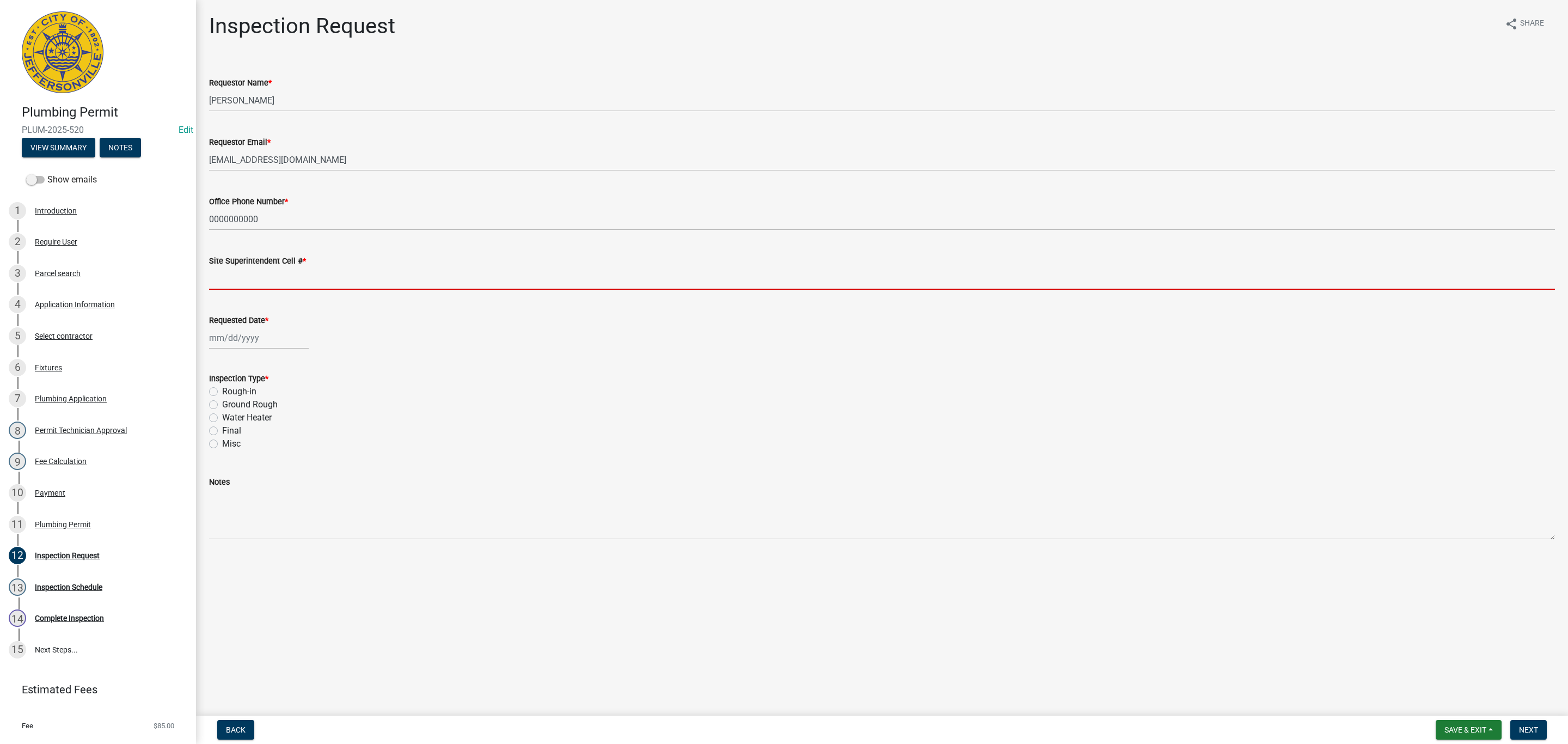
type input "0000000000"
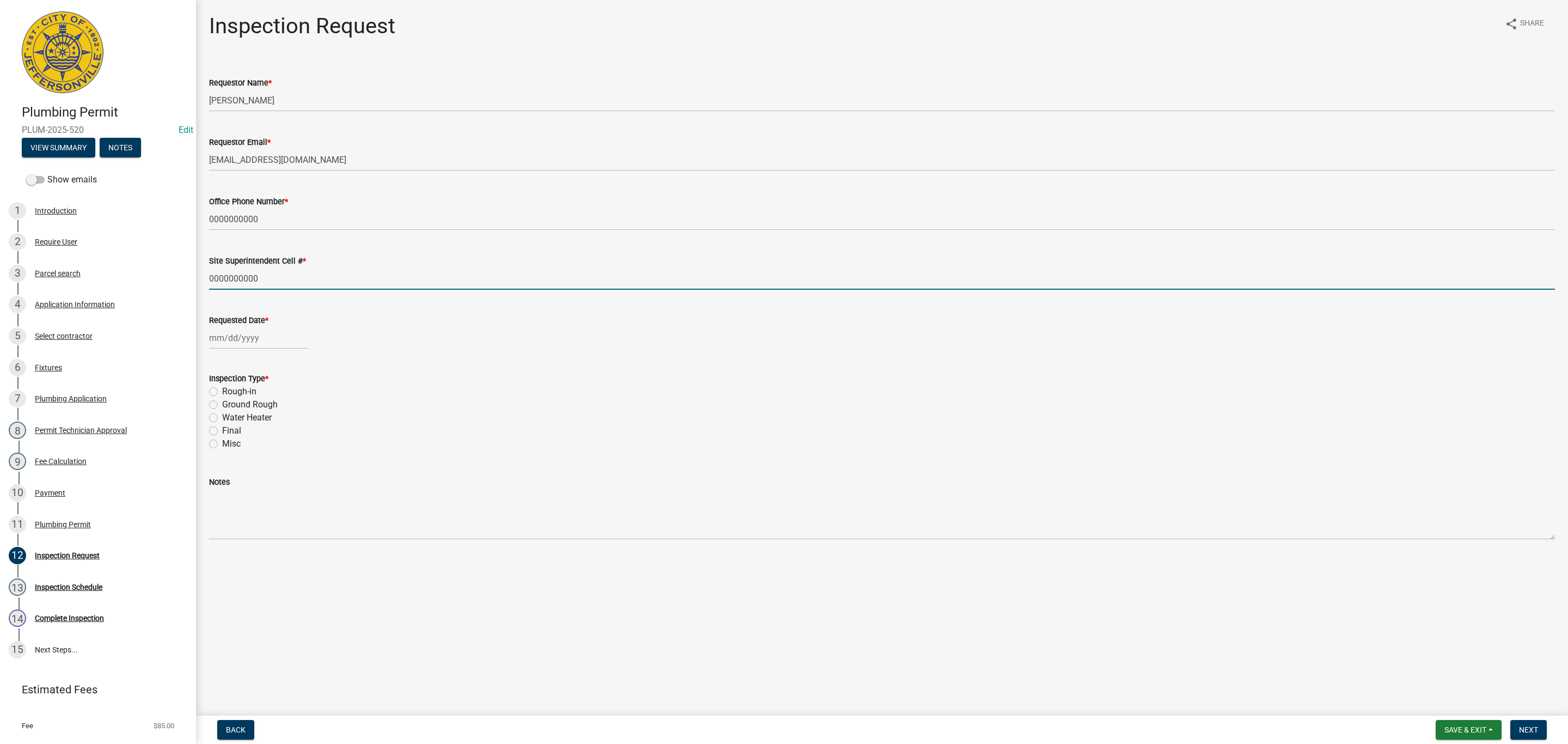
click at [251, 344] on div at bounding box center [259, 338] width 99 height 23
select select "10"
select select "2025"
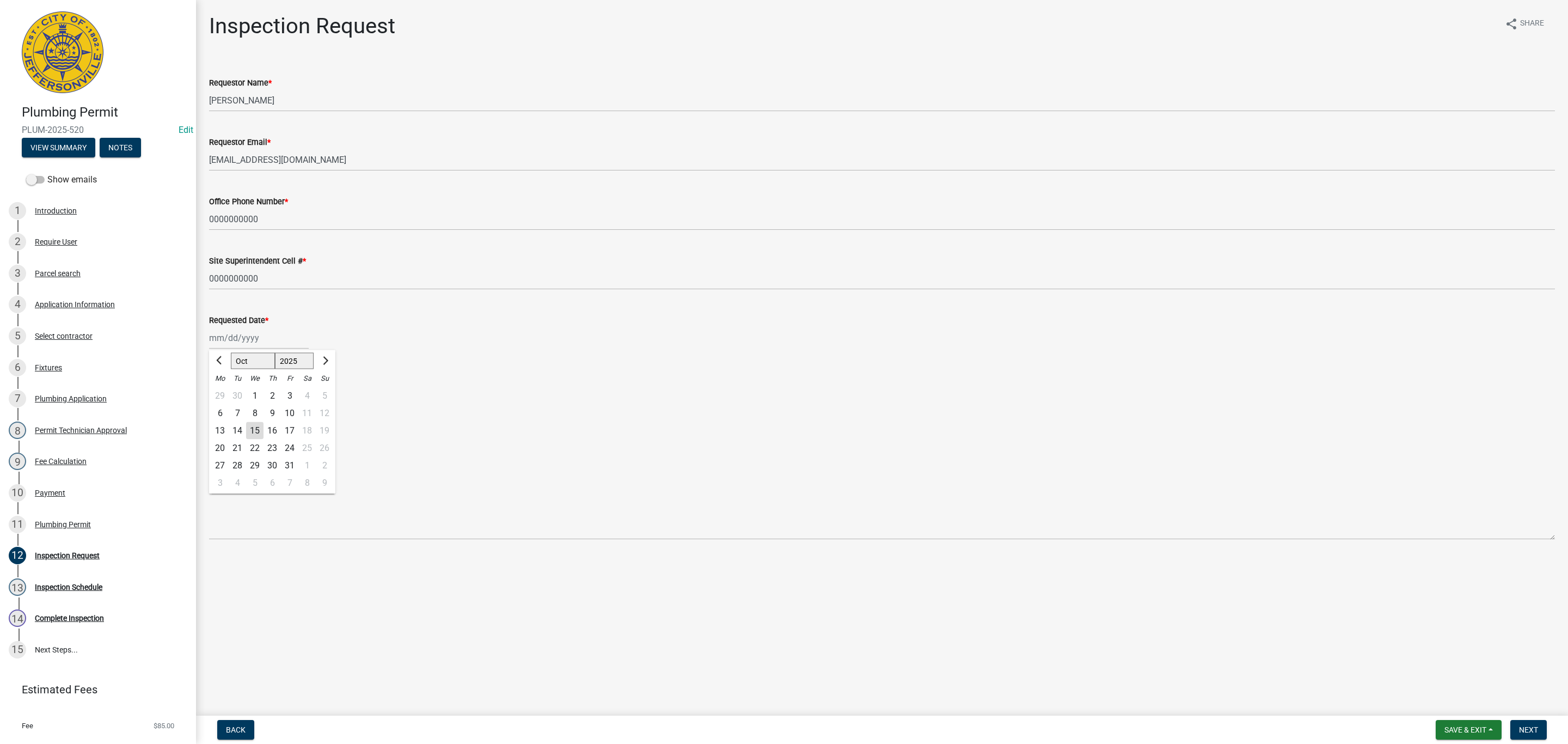
click at [254, 435] on div "15" at bounding box center [254, 431] width 18 height 18
type input "[DATE]"
click at [219, 407] on div "Ground Rough" at bounding box center [882, 404] width 1346 height 13
click at [222, 405] on label "Ground Rough" at bounding box center [250, 404] width 56 height 13
click at [222, 405] on input "Ground Rough" at bounding box center [226, 402] width 7 height 7
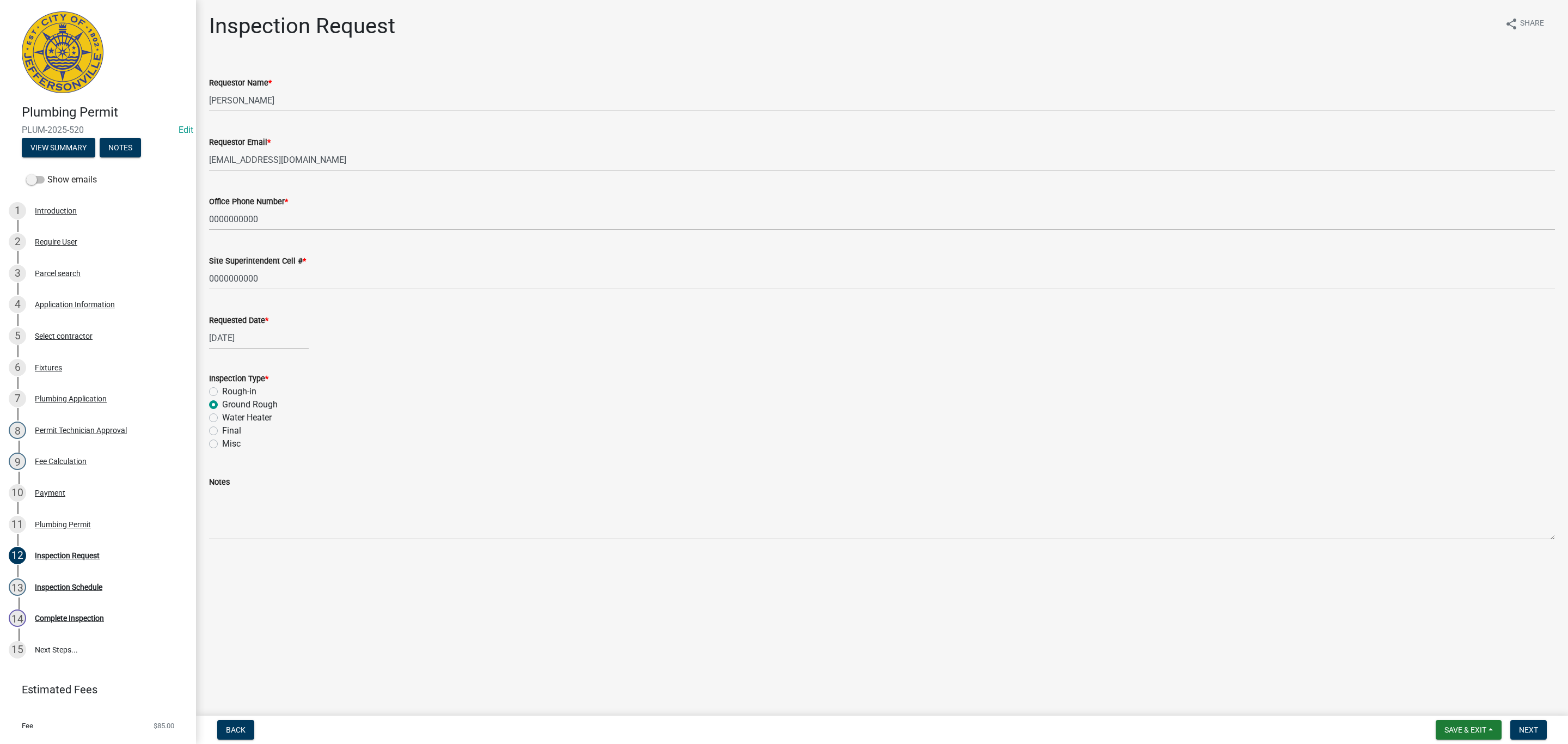
radio input "true"
click at [1528, 724] on button "Next" at bounding box center [1528, 730] width 37 height 20
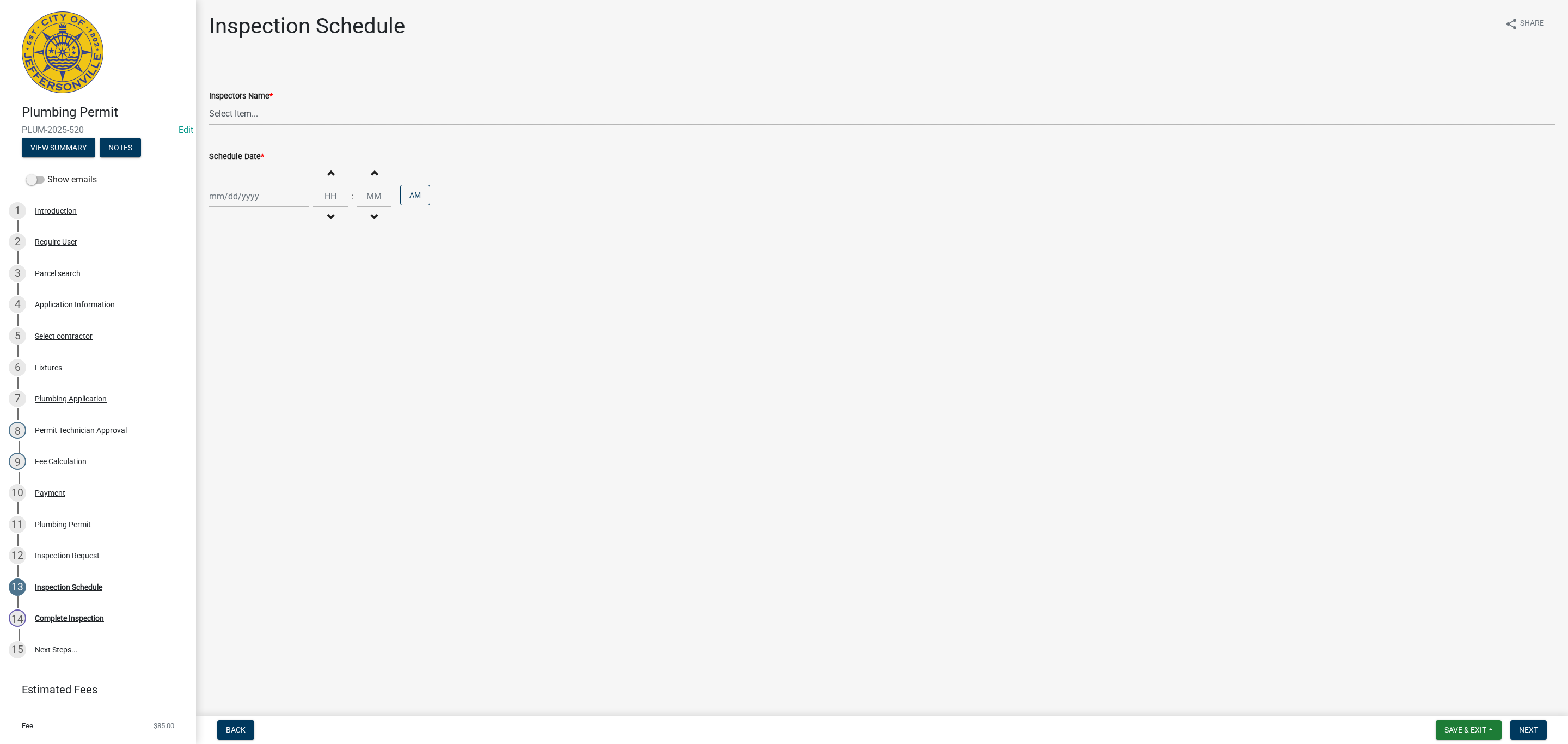
click at [239, 115] on select "Select Item... [PERSON_NAME] ([PERSON_NAME]) [PERSON_NAME] ([PERSON_NAME]) mkru…" at bounding box center [882, 114] width 1346 height 23
select select "13c97fbc-c819-4cee-844a-0db3d3c4db95"
click at [209, 103] on select "Select Item... [PERSON_NAME] ([PERSON_NAME]) [PERSON_NAME] ([PERSON_NAME]) mkru…" at bounding box center [882, 114] width 1346 height 23
click at [239, 200] on div at bounding box center [259, 196] width 99 height 23
select select "10"
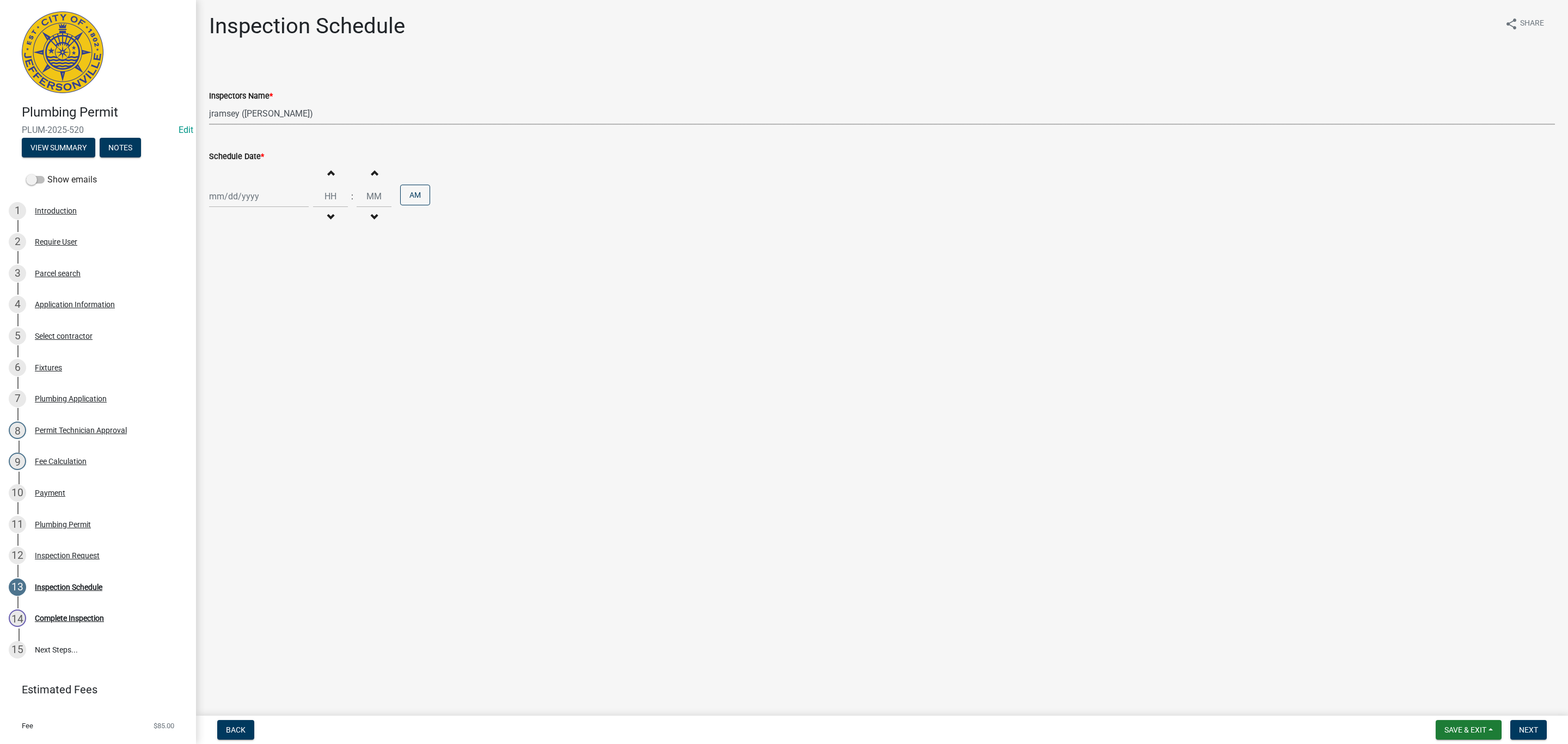
select select "2025"
click at [255, 289] on div "15" at bounding box center [254, 289] width 18 height 18
type input "[DATE]"
click at [1530, 726] on button "Next" at bounding box center [1528, 730] width 37 height 20
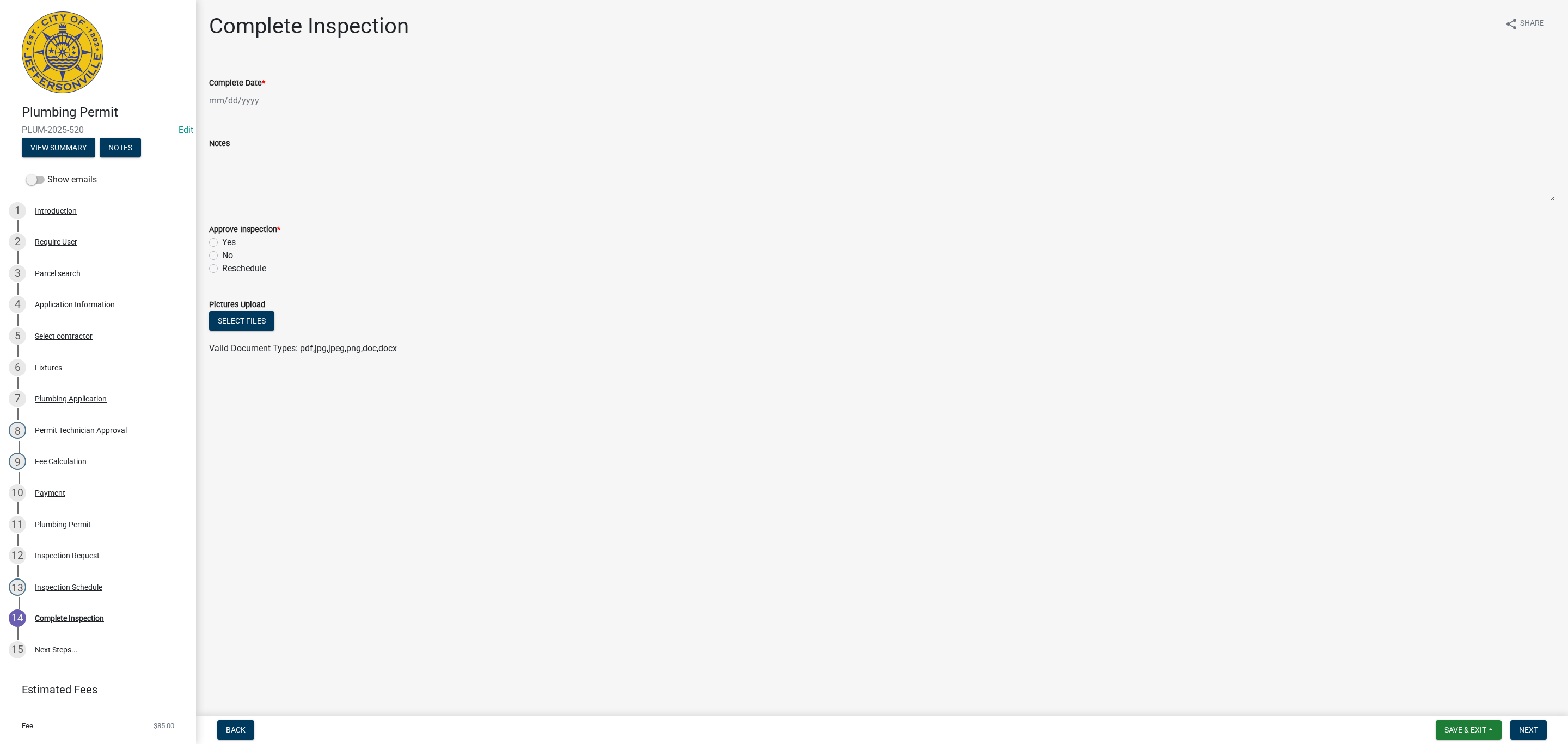
select select "10"
select select "2025"
drag, startPoint x: 234, startPoint y: 97, endPoint x: 239, endPoint y: 104, distance: 8.6
click at [234, 97] on div "[PERSON_NAME] Feb Mar Apr [PERSON_NAME][DATE] Oct Nov [DATE] 1526 1527 1528 152…" at bounding box center [259, 100] width 99 height 23
click at [255, 193] on div "15" at bounding box center [254, 193] width 18 height 18
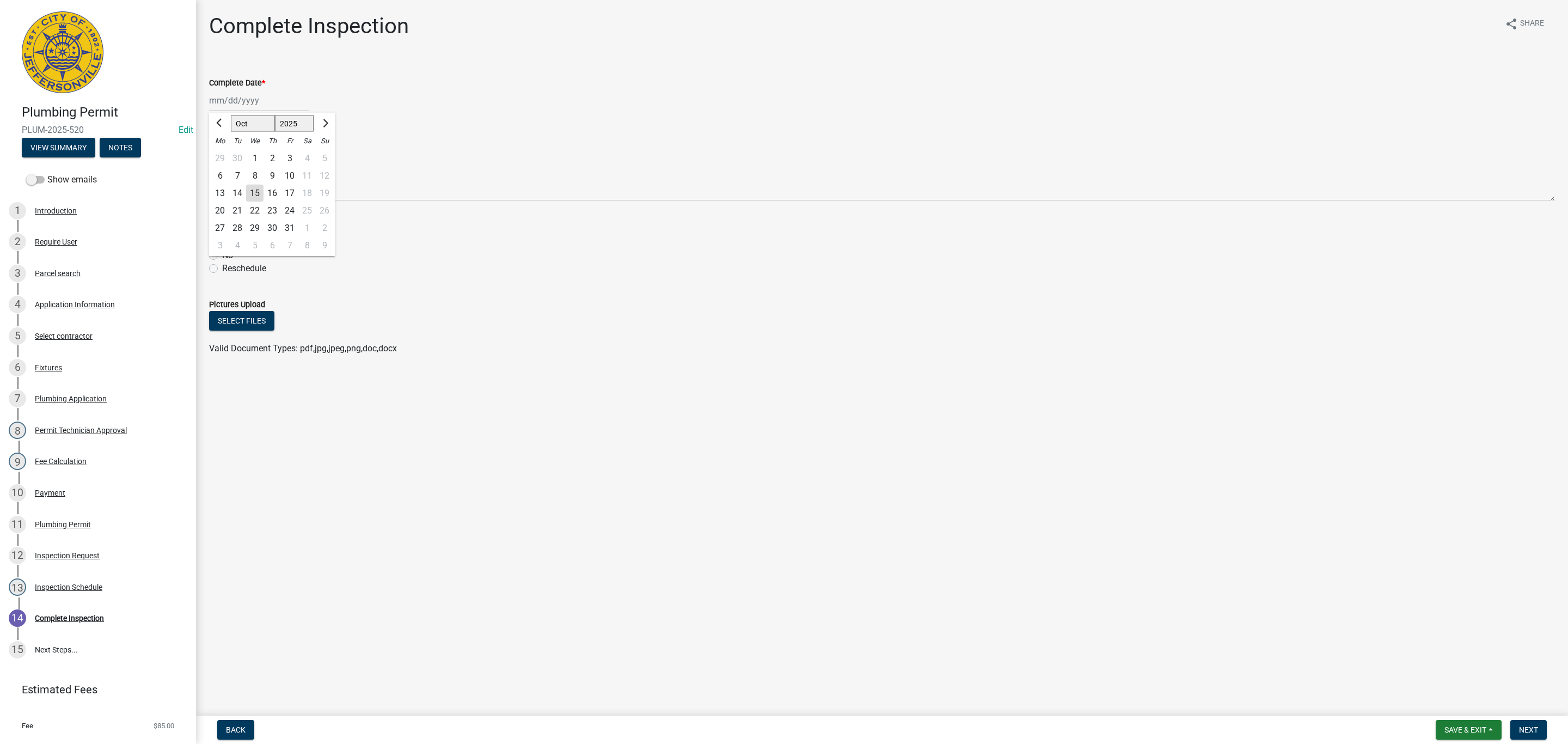
type input "[DATE]"
click at [222, 244] on label "Yes" at bounding box center [229, 242] width 13 height 13
click at [222, 243] on input "Yes" at bounding box center [226, 239] width 7 height 7
radio input "true"
click at [1544, 731] on button "Next" at bounding box center [1528, 730] width 37 height 20
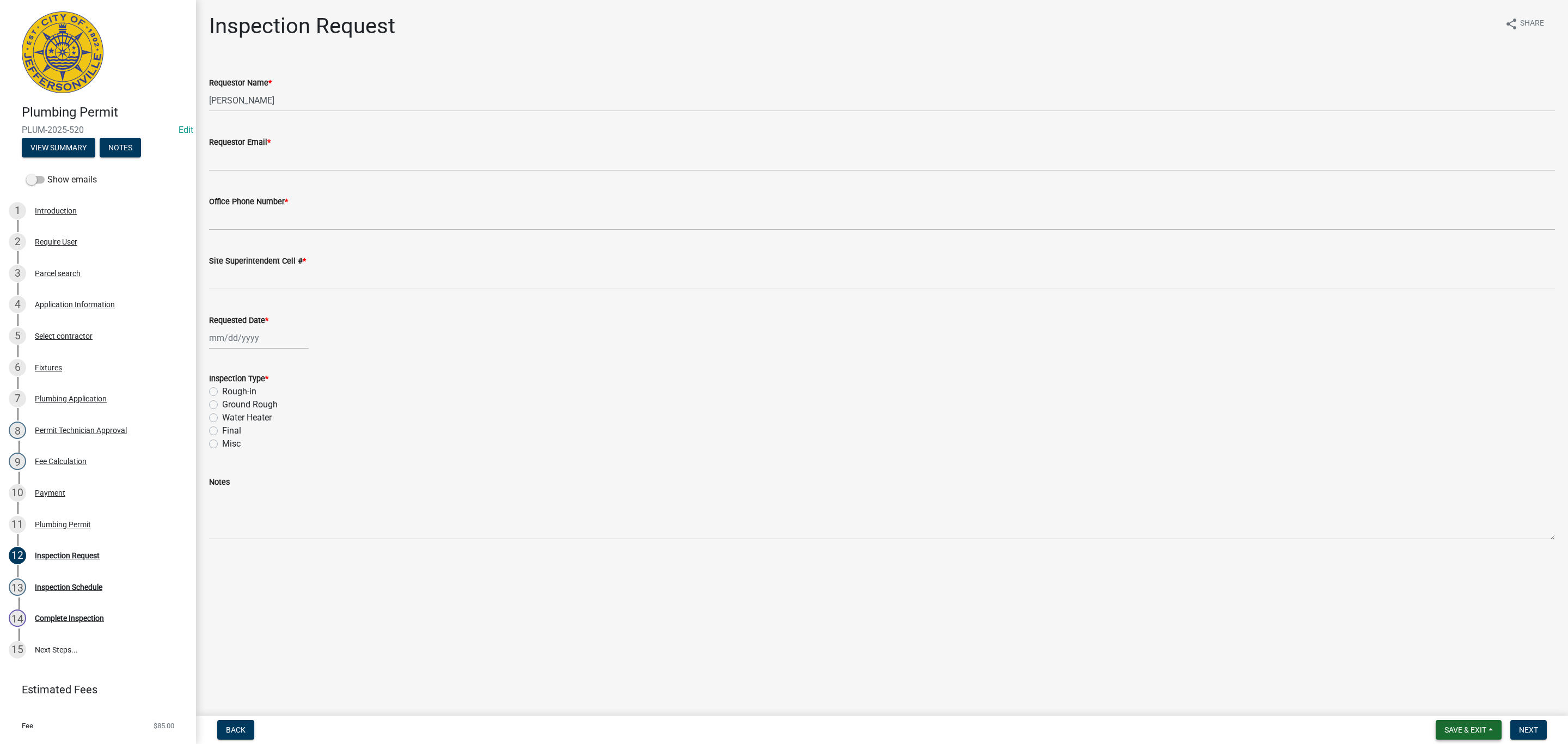
click at [1462, 721] on button "Save & Exit" at bounding box center [1469, 730] width 66 height 20
click at [1444, 704] on button "Save & Exit" at bounding box center [1458, 702] width 87 height 26
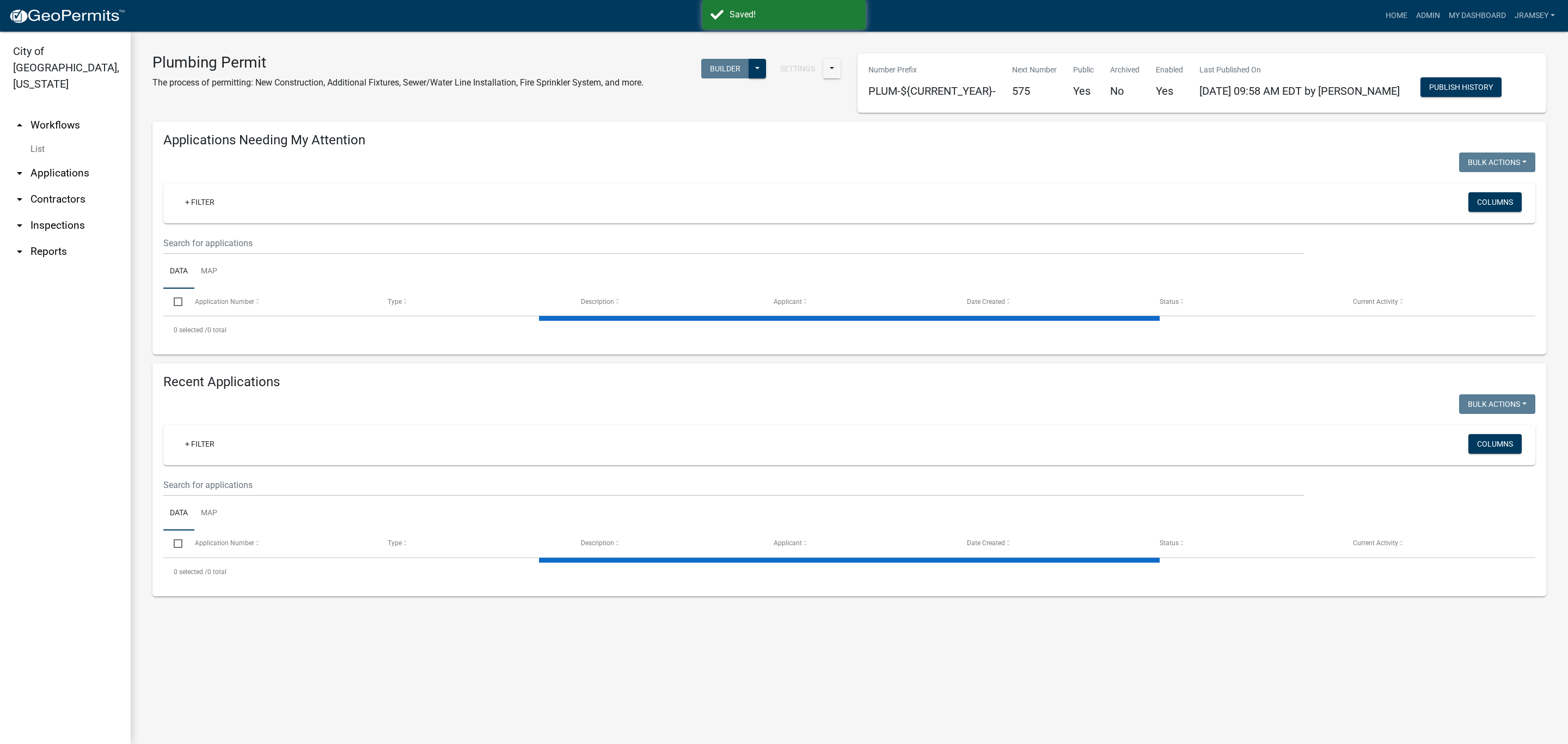
select select "1: 25"
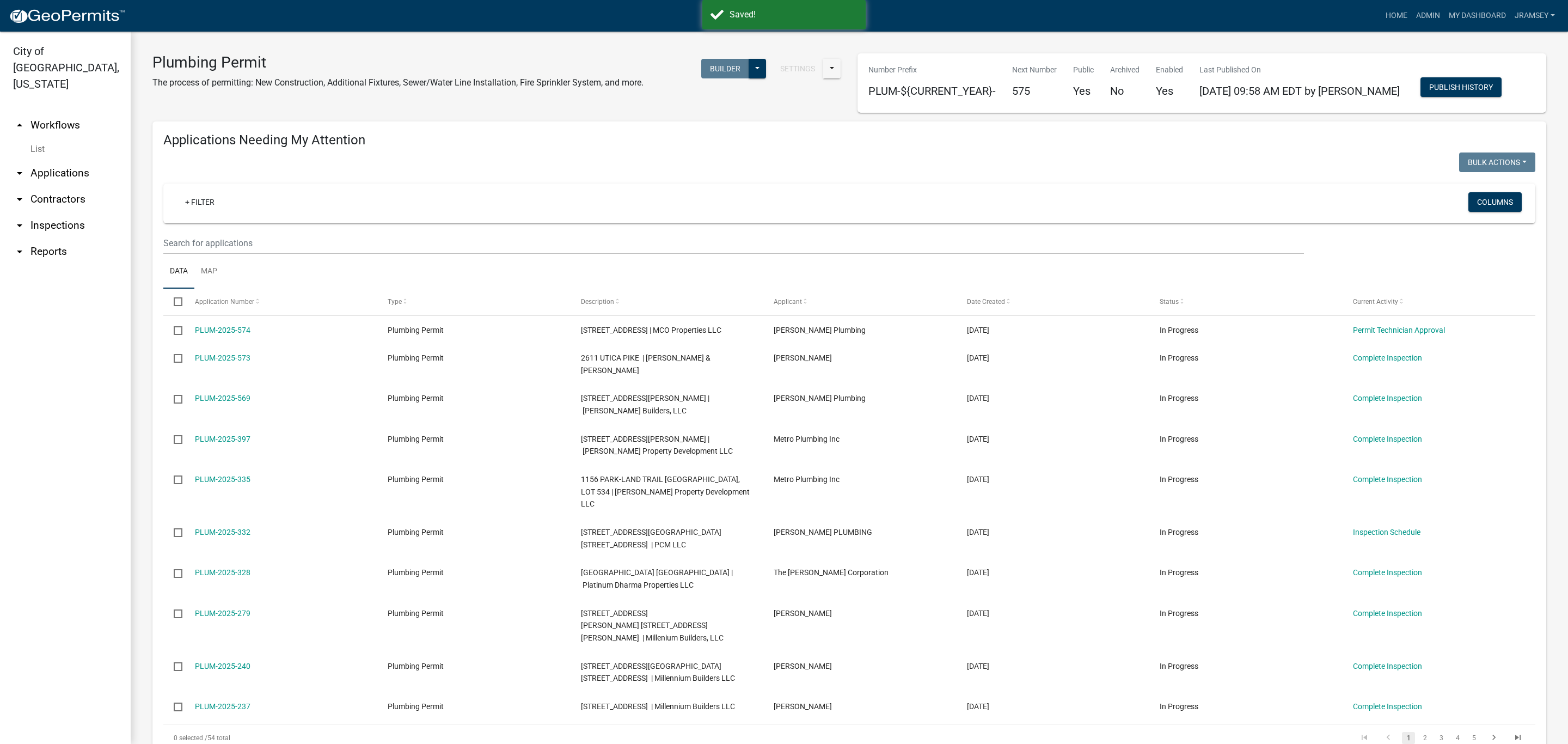
click at [67, 212] on link "arrow_drop_down Inspections" at bounding box center [65, 225] width 131 height 26
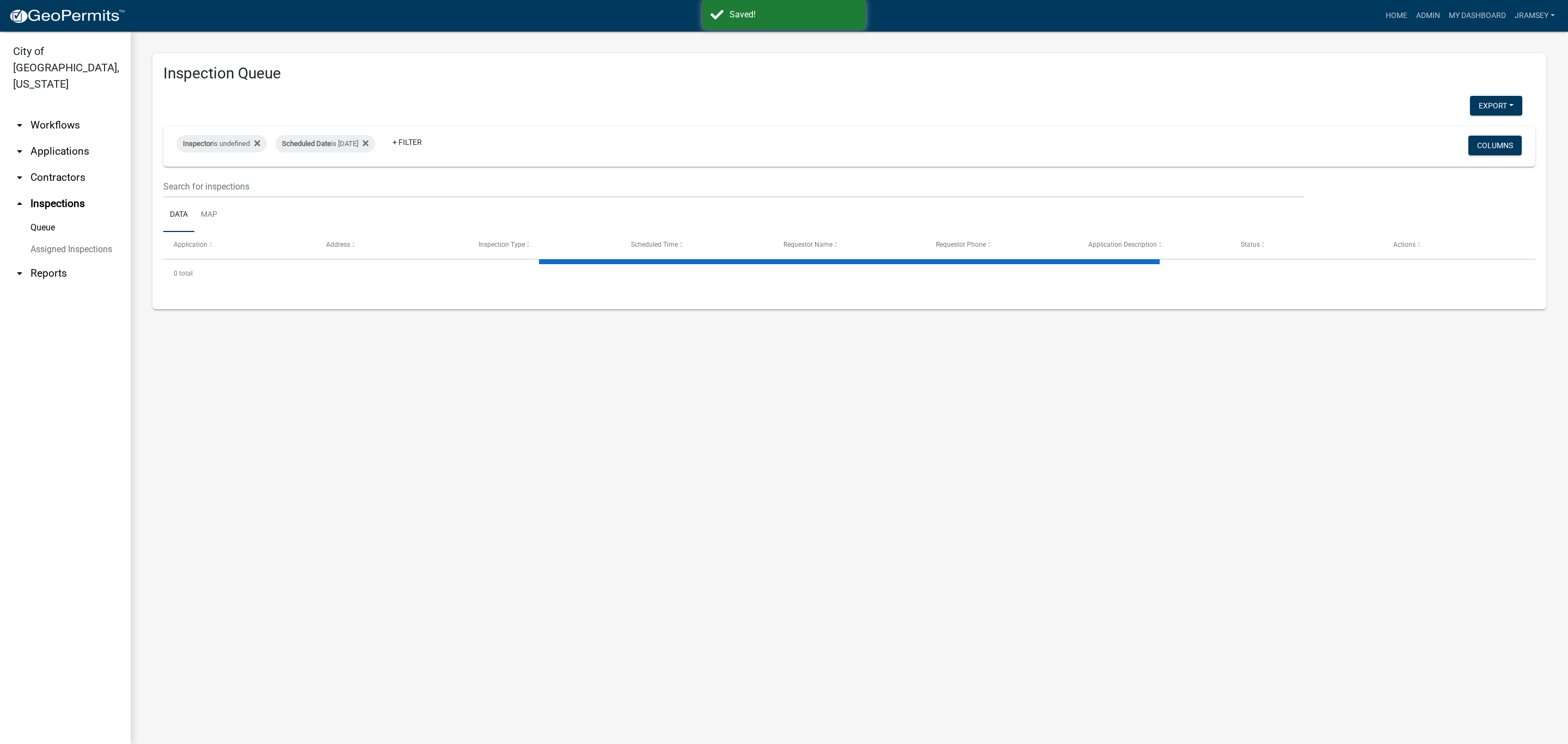
select select "2: 50"
